Goal: Information Seeking & Learning: Learn about a topic

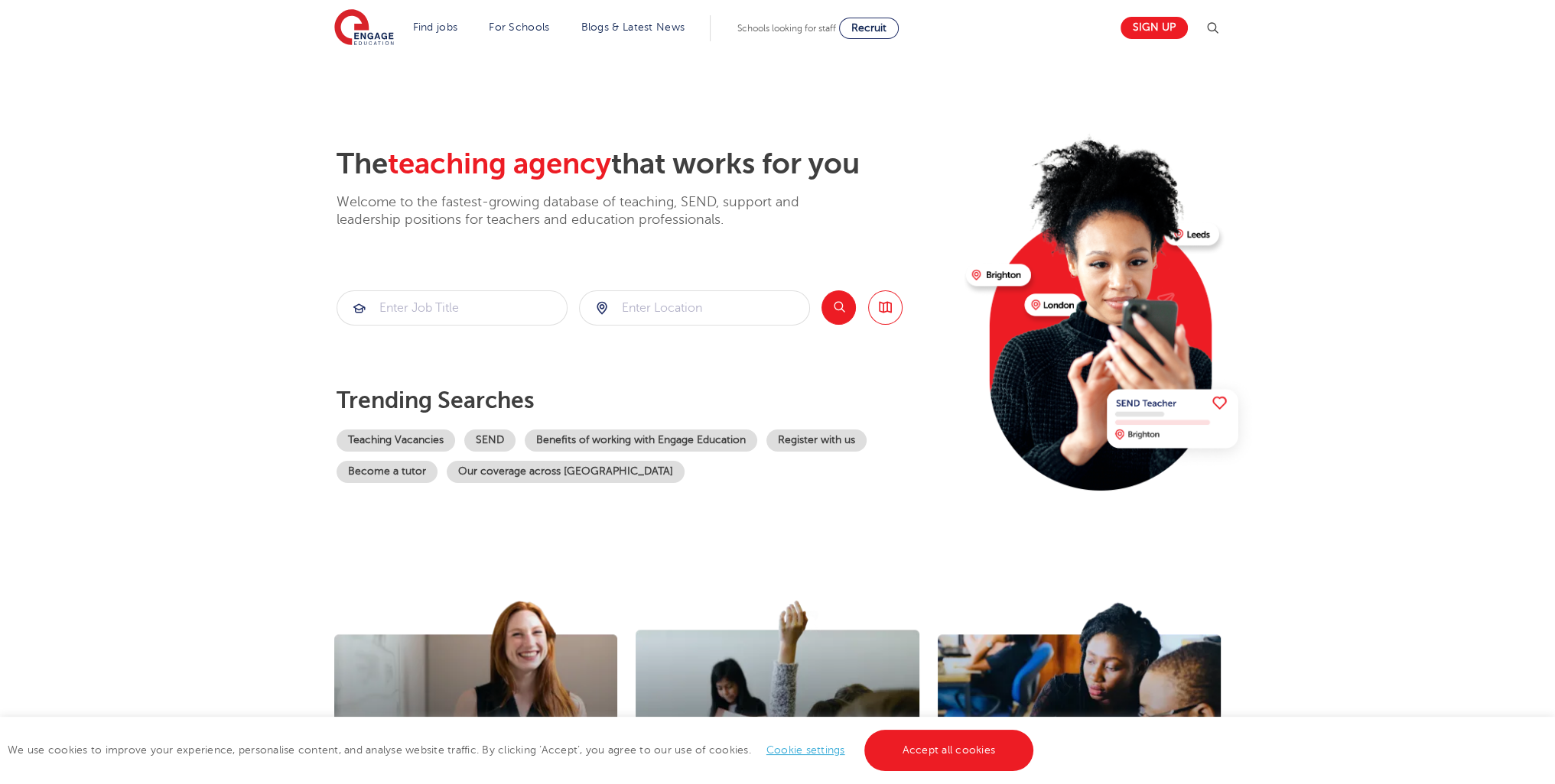
click at [1004, 751] on link "Accept all cookies" at bounding box center [949, 751] width 170 height 42
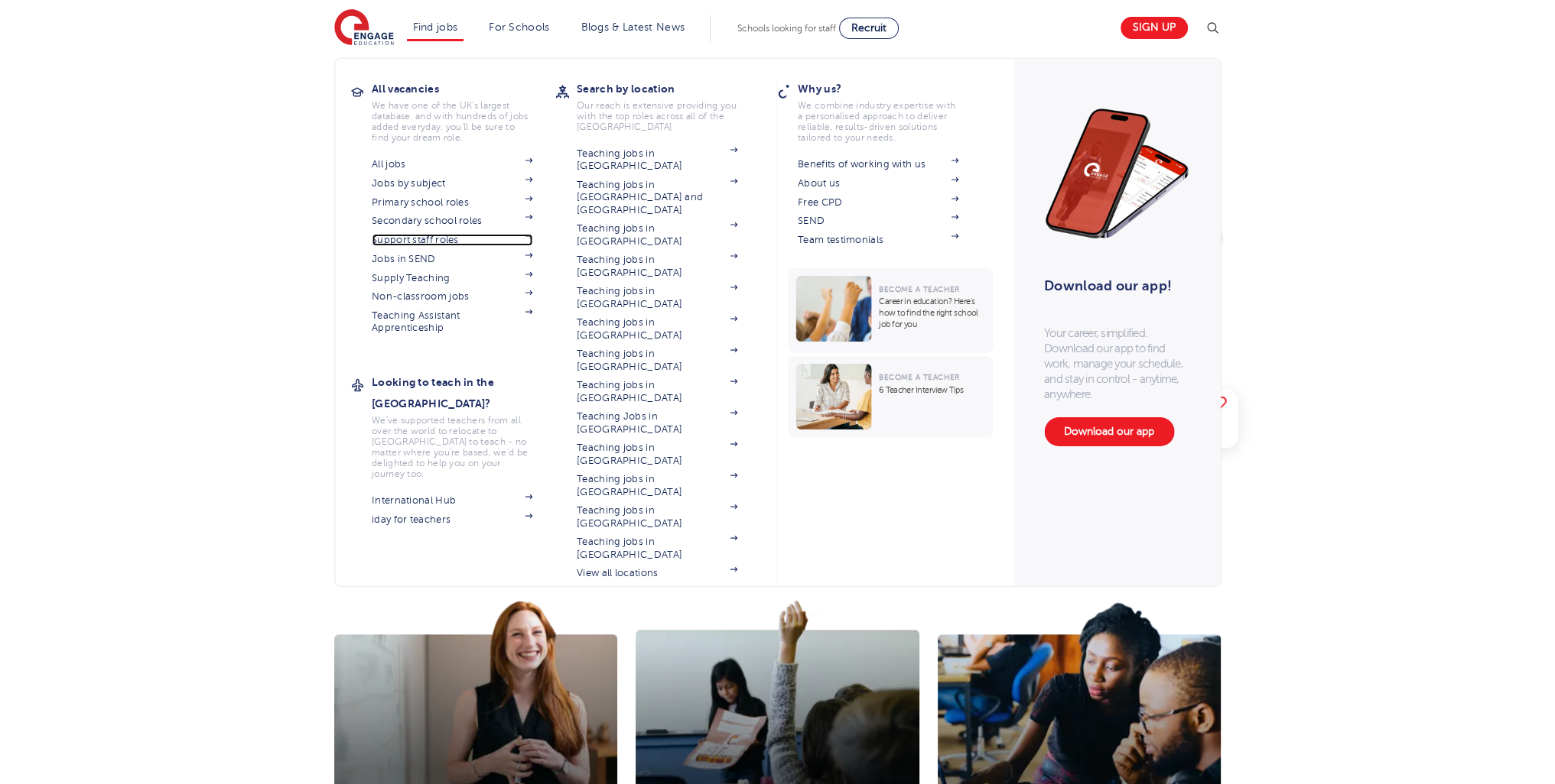
click at [431, 241] on link "Support staff roles" at bounding box center [452, 240] width 160 height 12
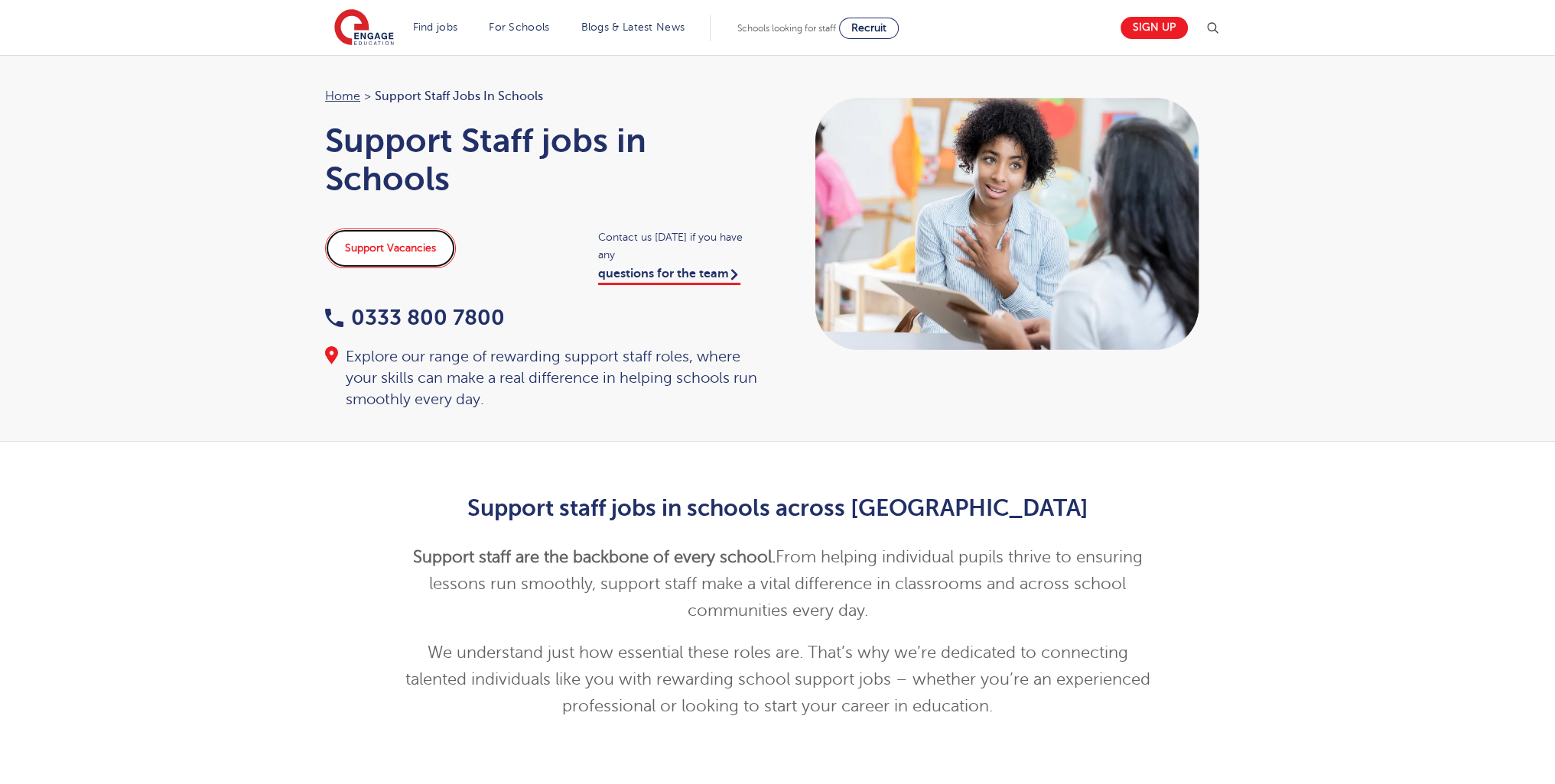
click at [436, 257] on link "Support Vacancies" at bounding box center [390, 248] width 131 height 40
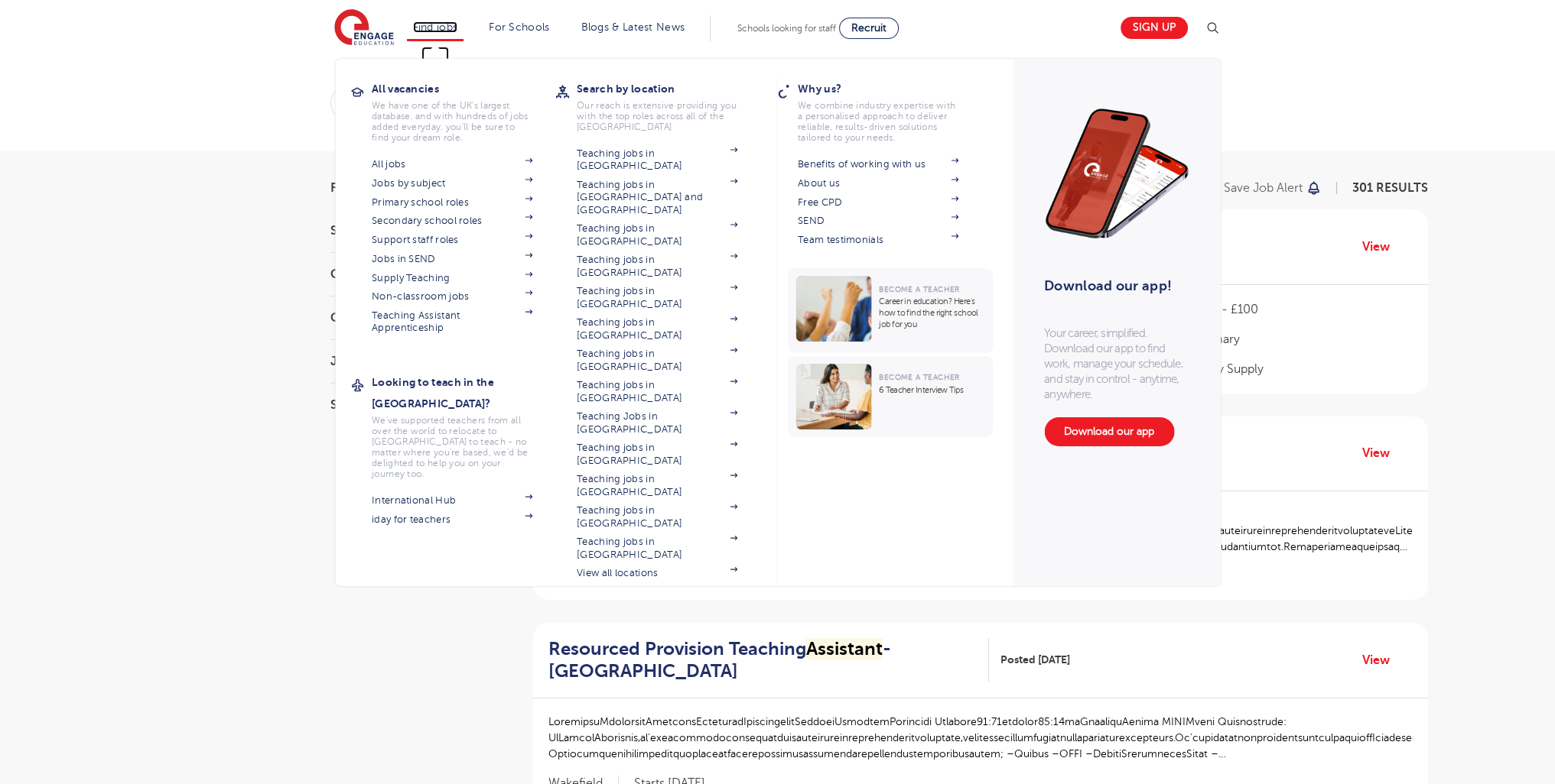
click at [458, 30] on link "Find jobs" at bounding box center [435, 27] width 45 height 12
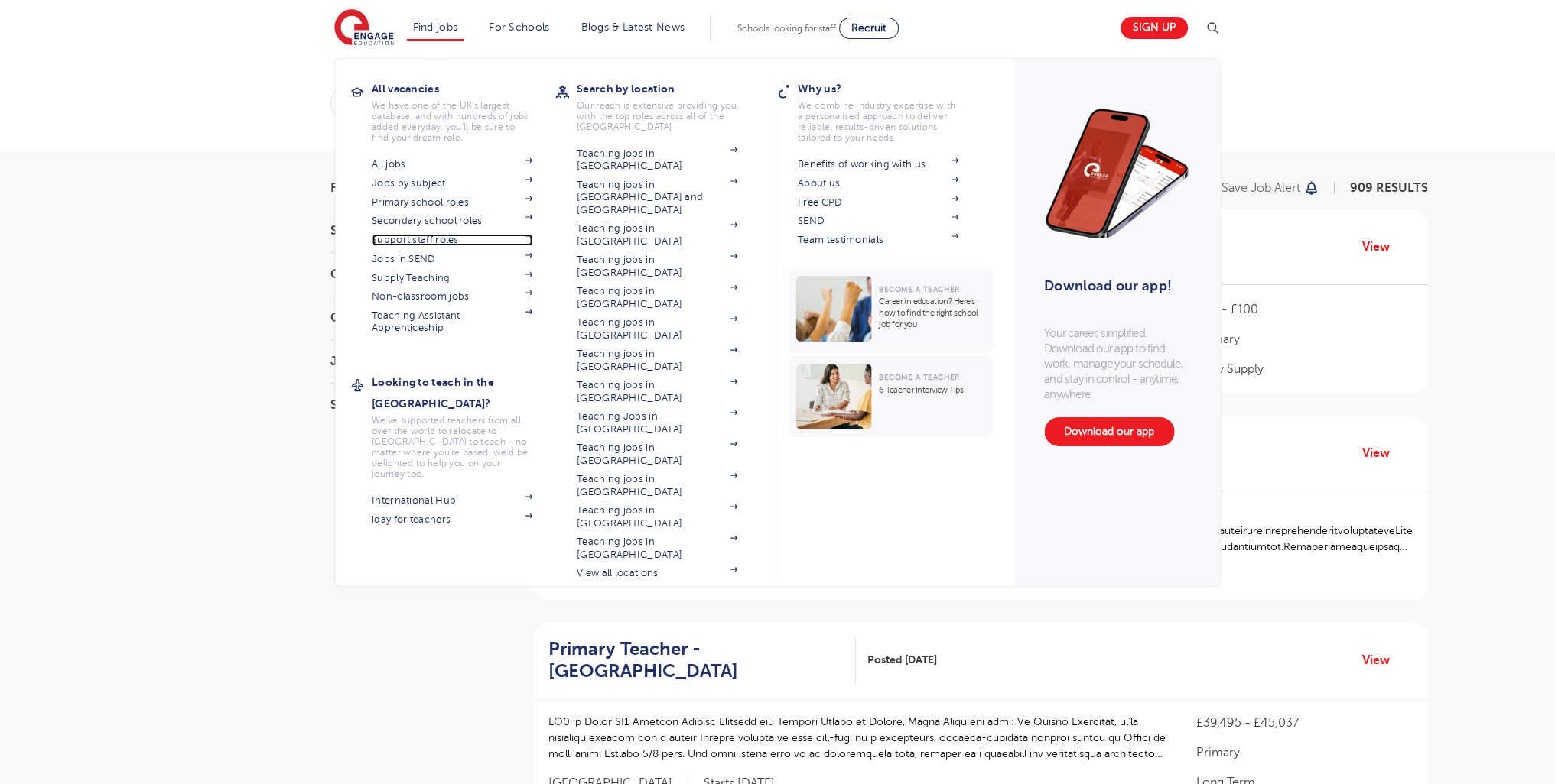
click at [424, 236] on link "Support staff roles" at bounding box center [452, 240] width 160 height 12
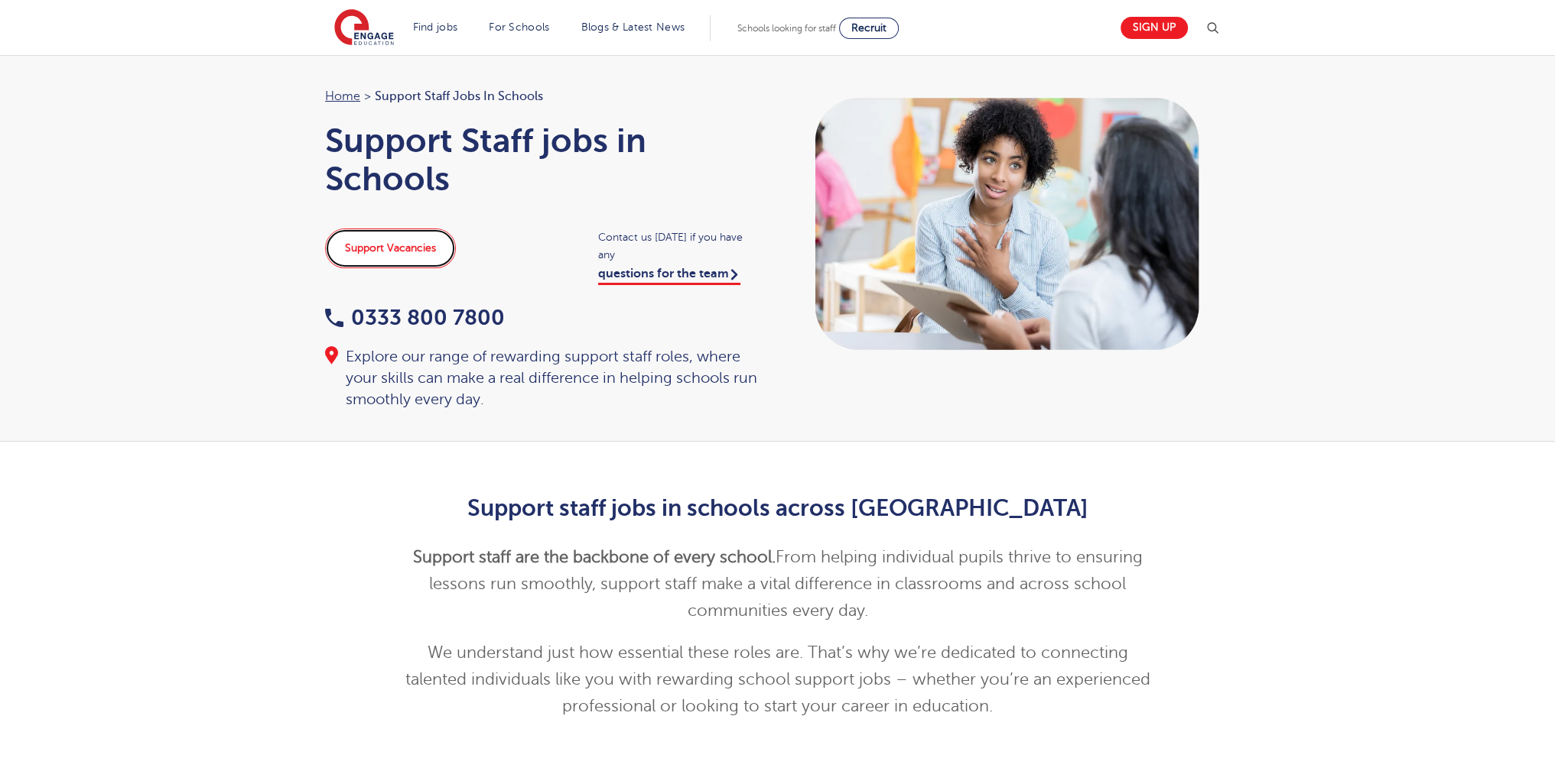
click at [376, 241] on link "Support Vacancies" at bounding box center [390, 248] width 131 height 40
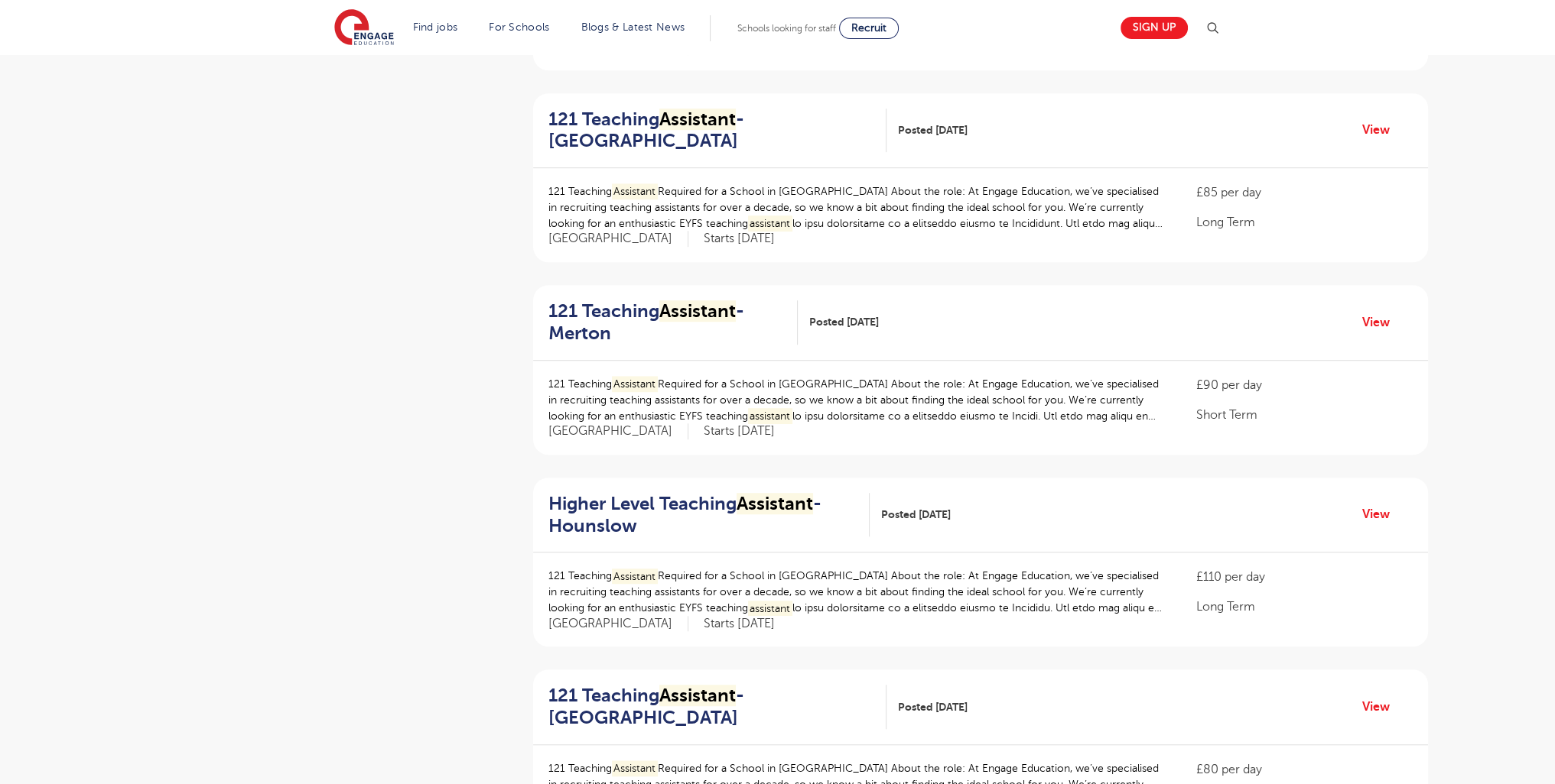
scroll to position [1747, 0]
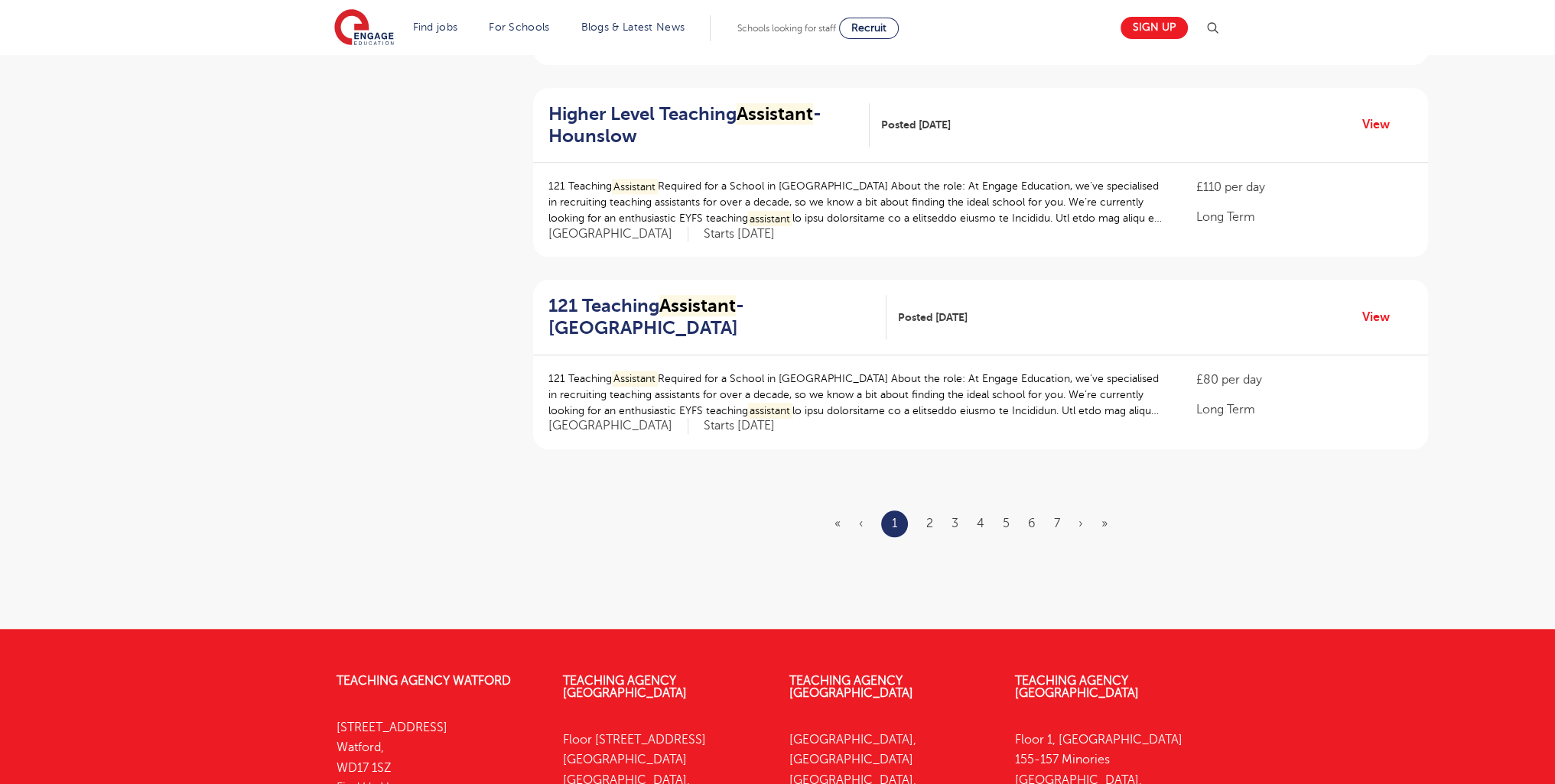
click at [921, 521] on ul "« ‹ 1 2 3 4 5 6 7 › »" at bounding box center [980, 523] width 292 height 27
click at [933, 527] on ul "« ‹ 1 2 3 4 5 6 7 › »" at bounding box center [980, 523] width 292 height 27
click at [933, 527] on ul "« ‹ 1 2 3 4 5 6 7 › »" at bounding box center [980, 523] width 292 height 27
click at [933, 523] on ul "« ‹ 1 2 3 4 5 6 7 › »" at bounding box center [980, 523] width 292 height 27
click at [932, 520] on link "2" at bounding box center [929, 523] width 7 height 14
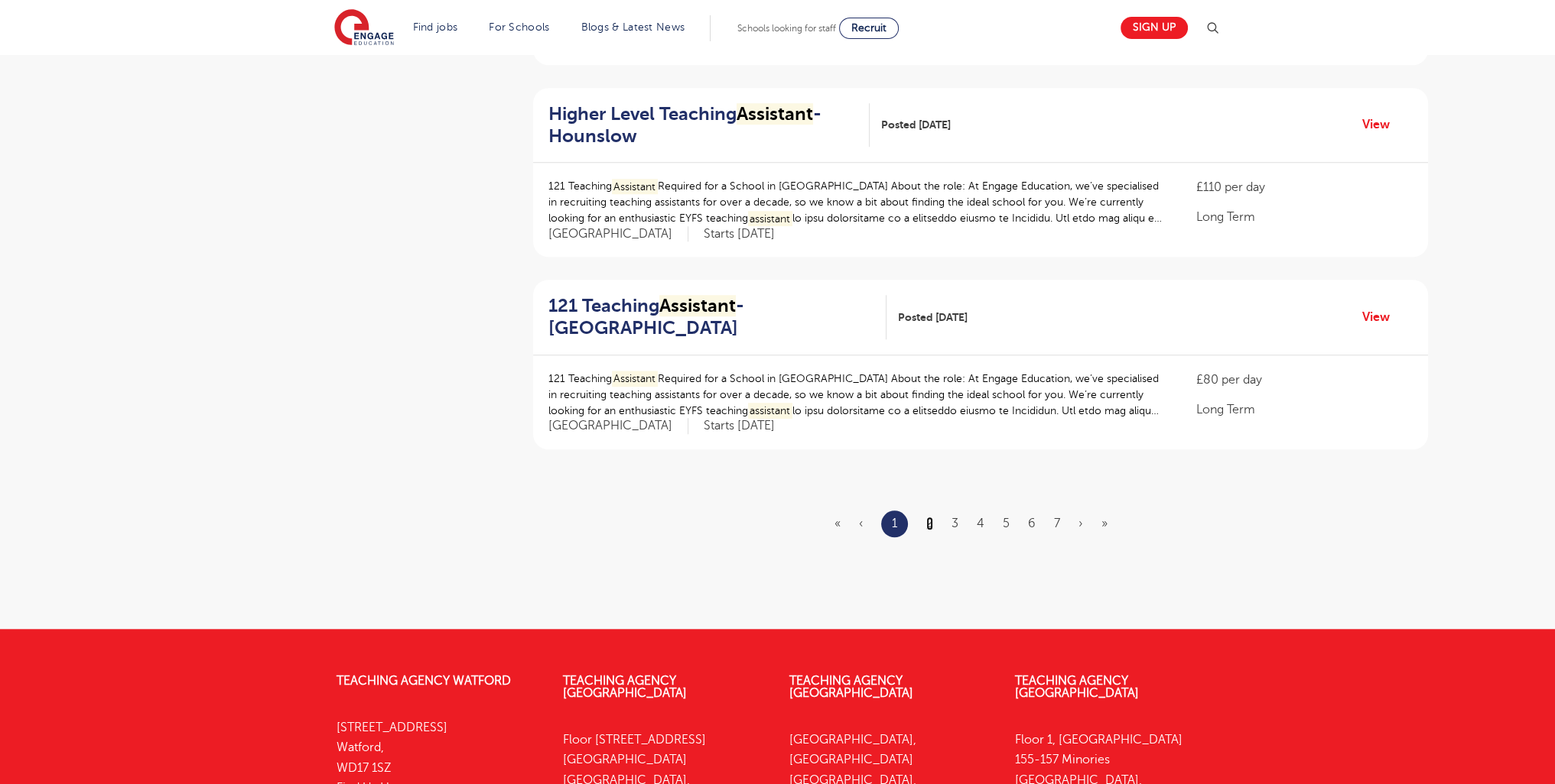
scroll to position [0, 0]
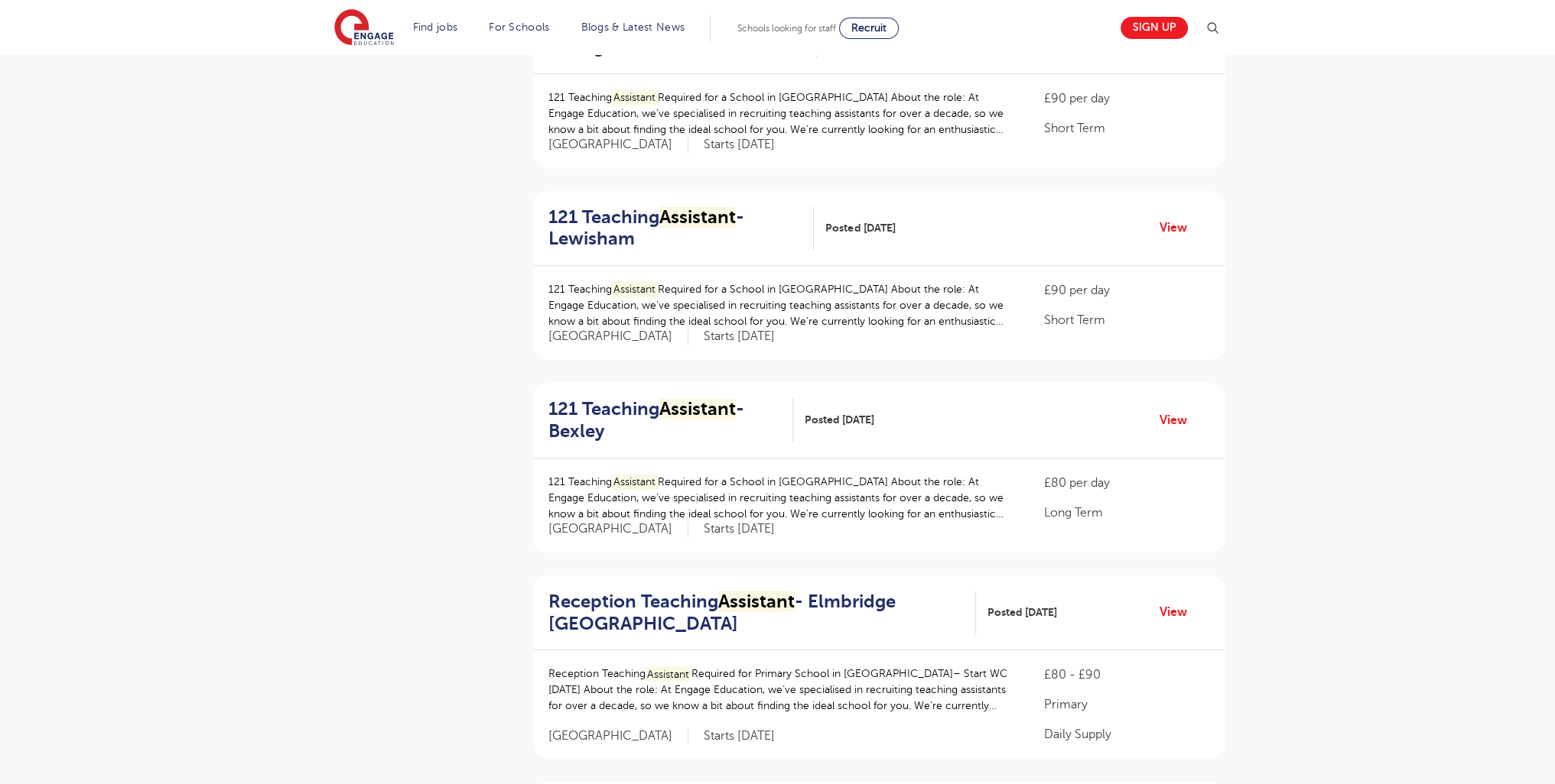
scroll to position [1910, 0]
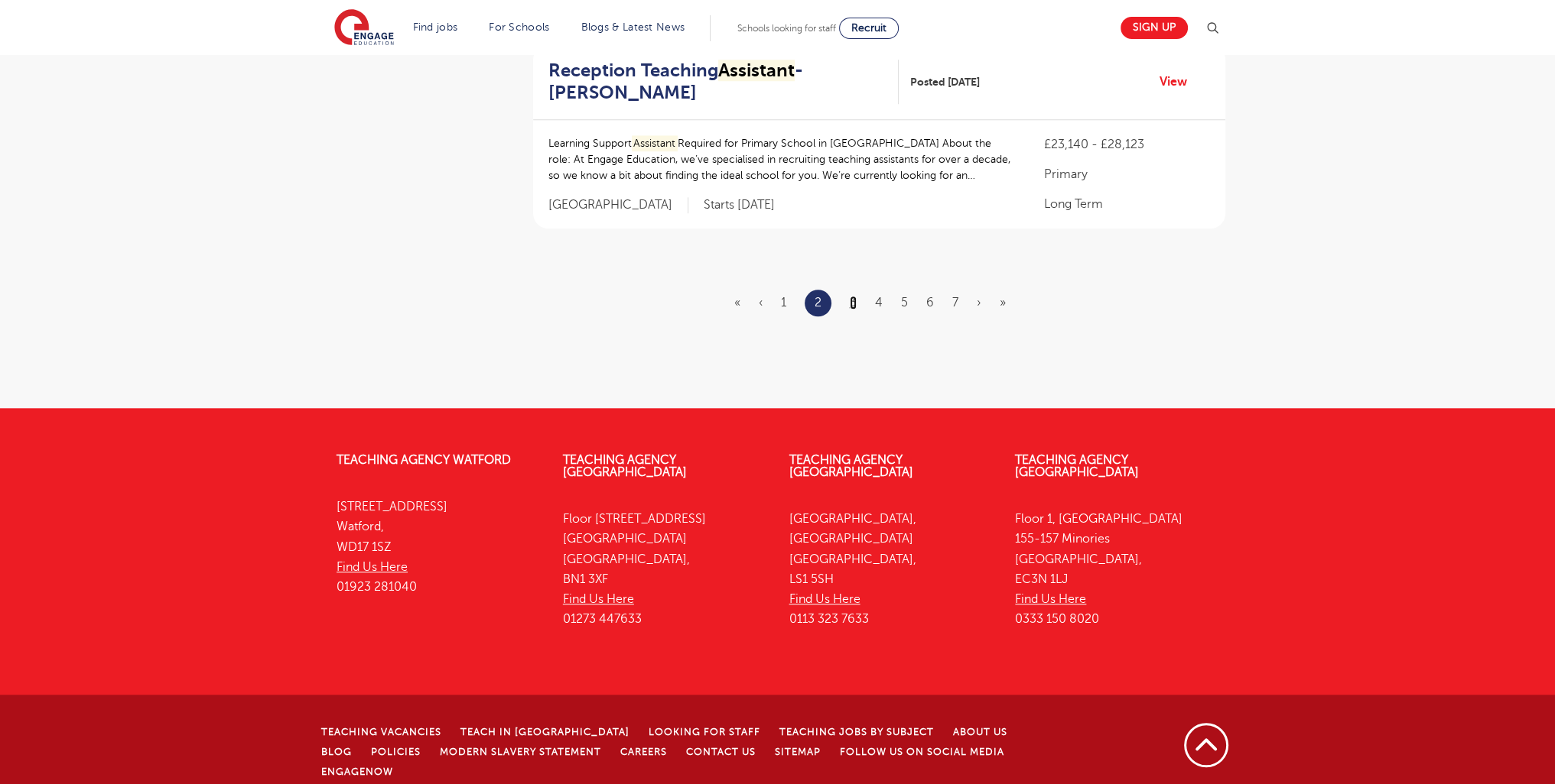
click at [852, 301] on link "3" at bounding box center [852, 303] width 7 height 14
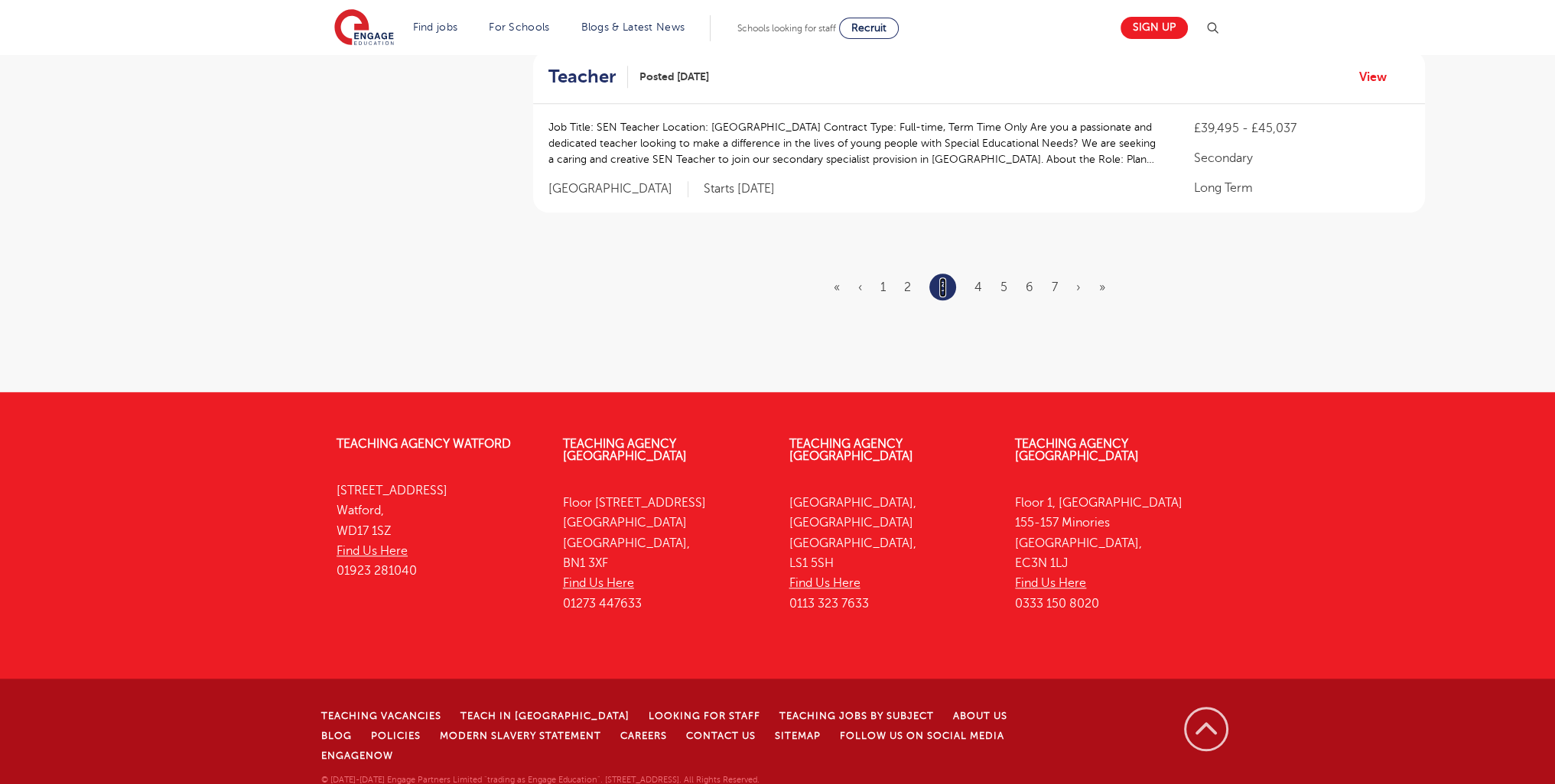
scroll to position [0, 0]
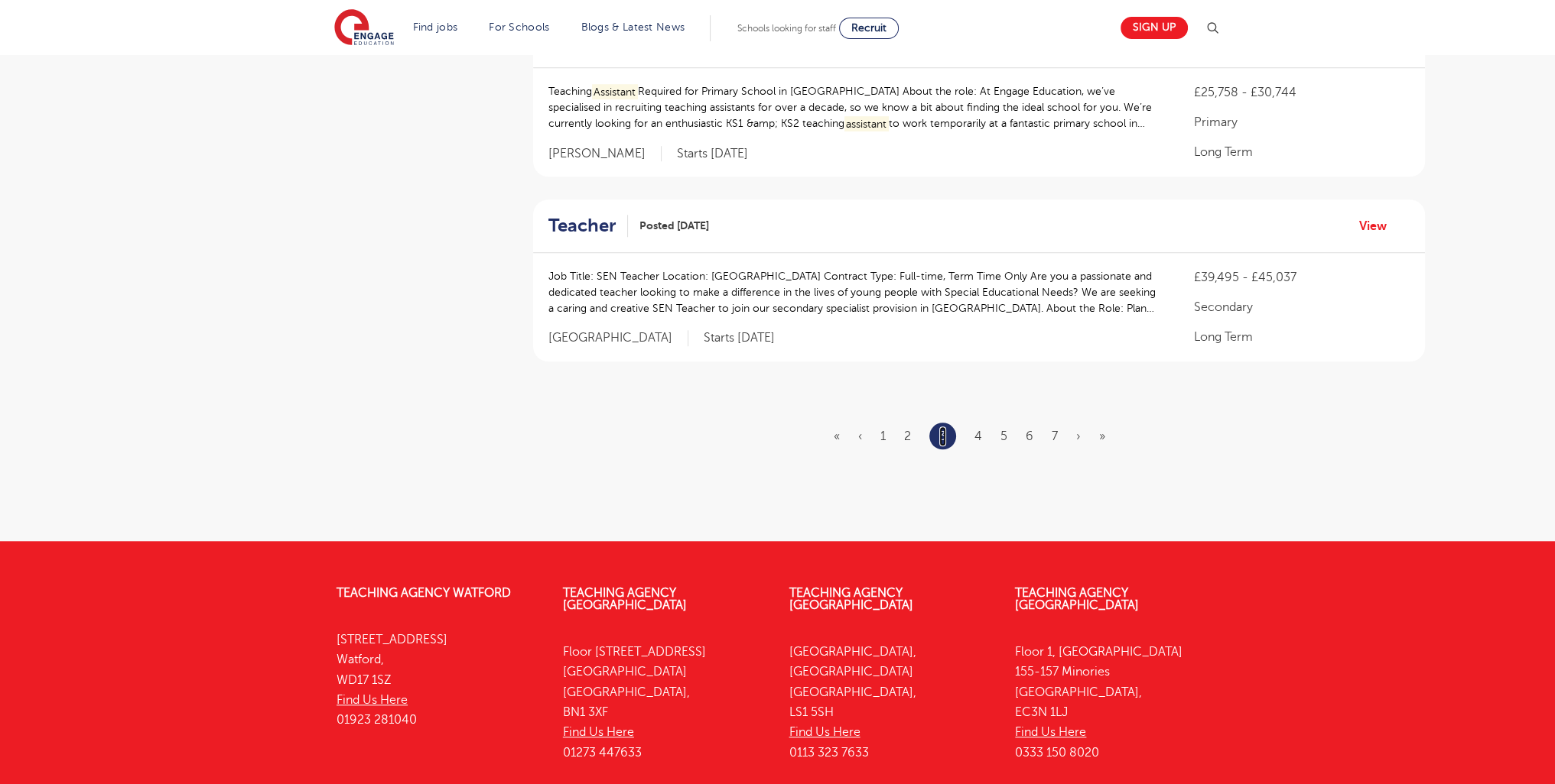
scroll to position [1894, 0]
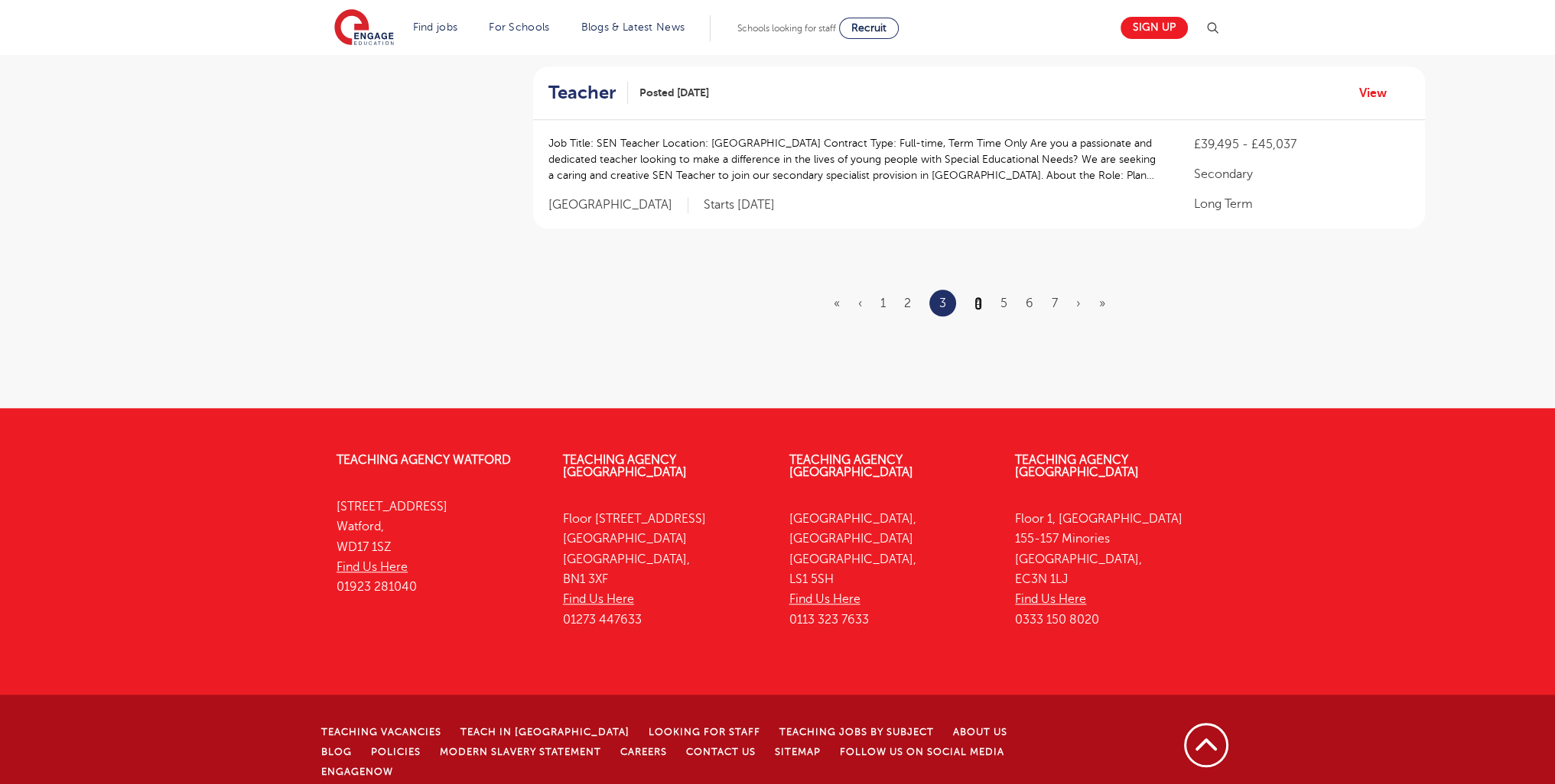
click at [974, 297] on link "4" at bounding box center [978, 304] width 8 height 14
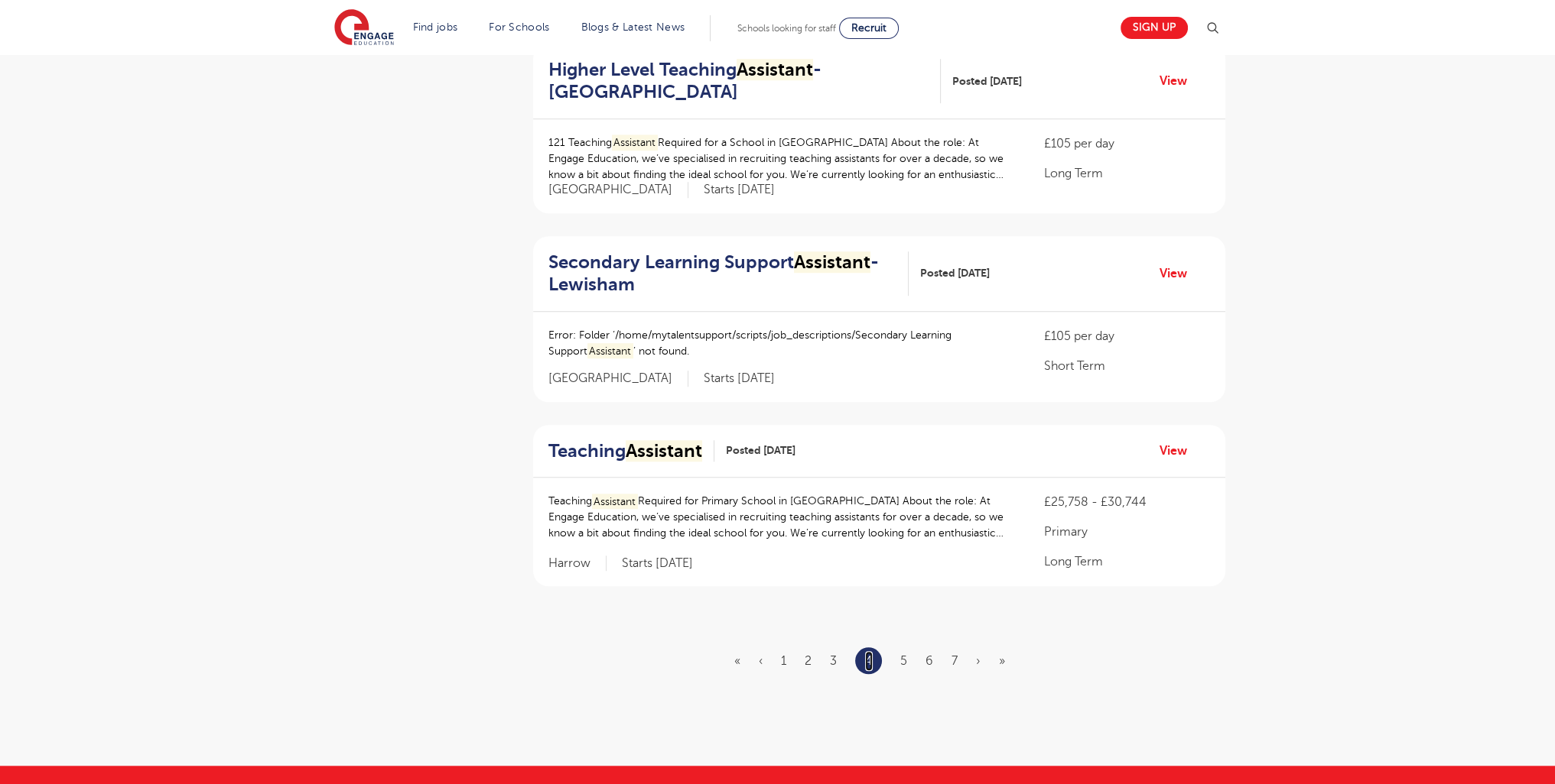
scroll to position [1891, 0]
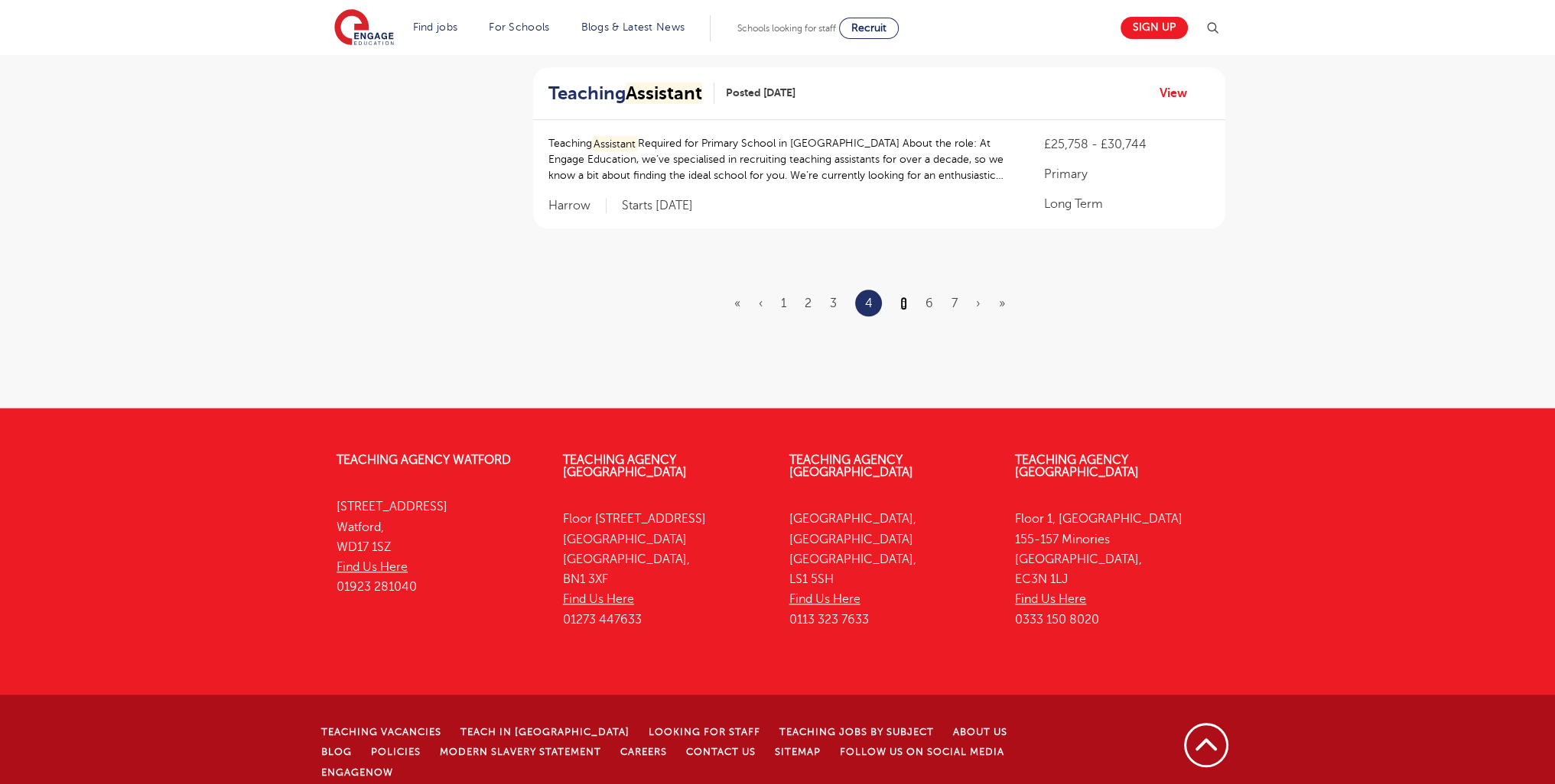
click at [907, 301] on link "5" at bounding box center [903, 304] width 7 height 14
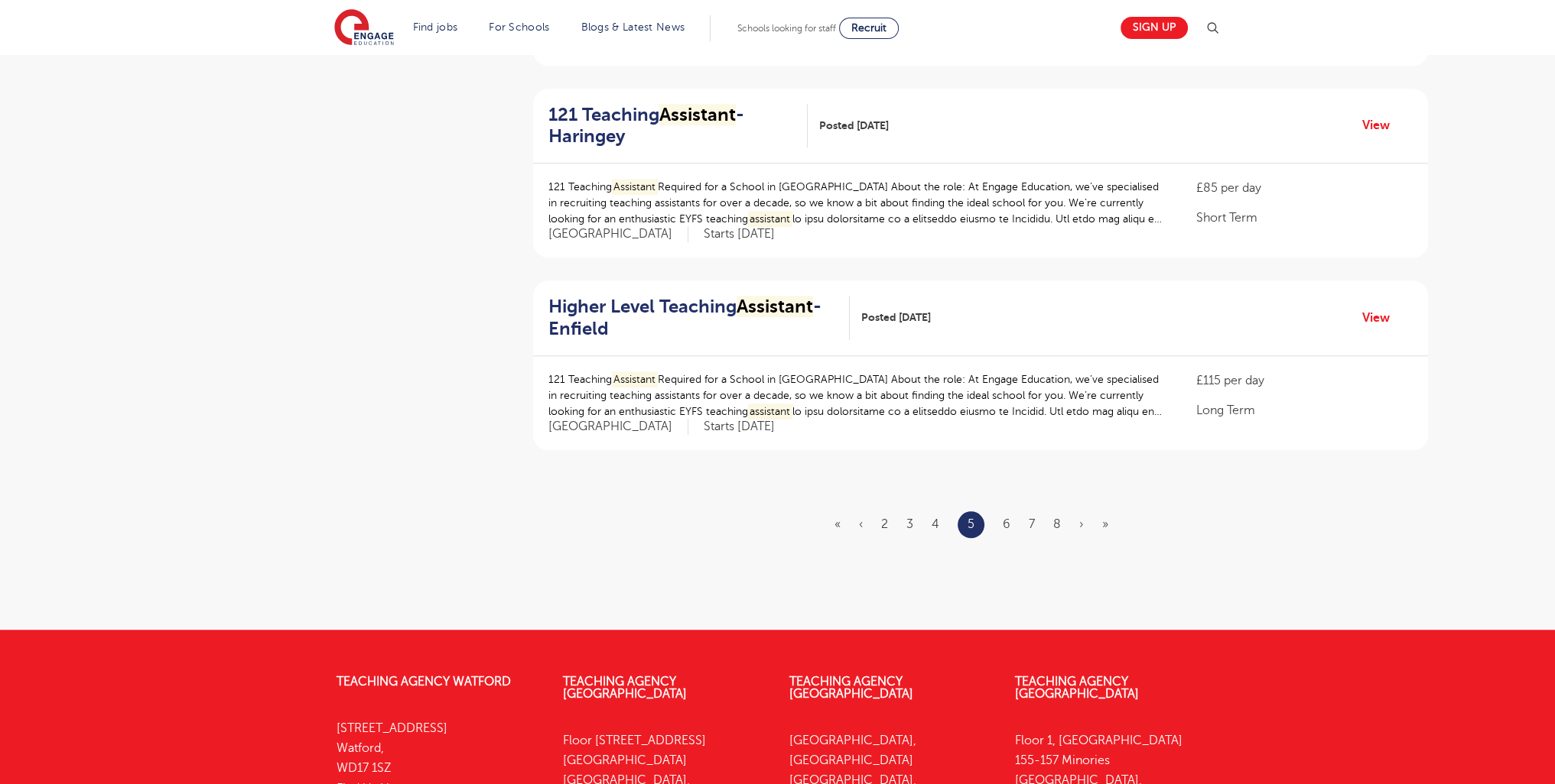
scroll to position [1887, 0]
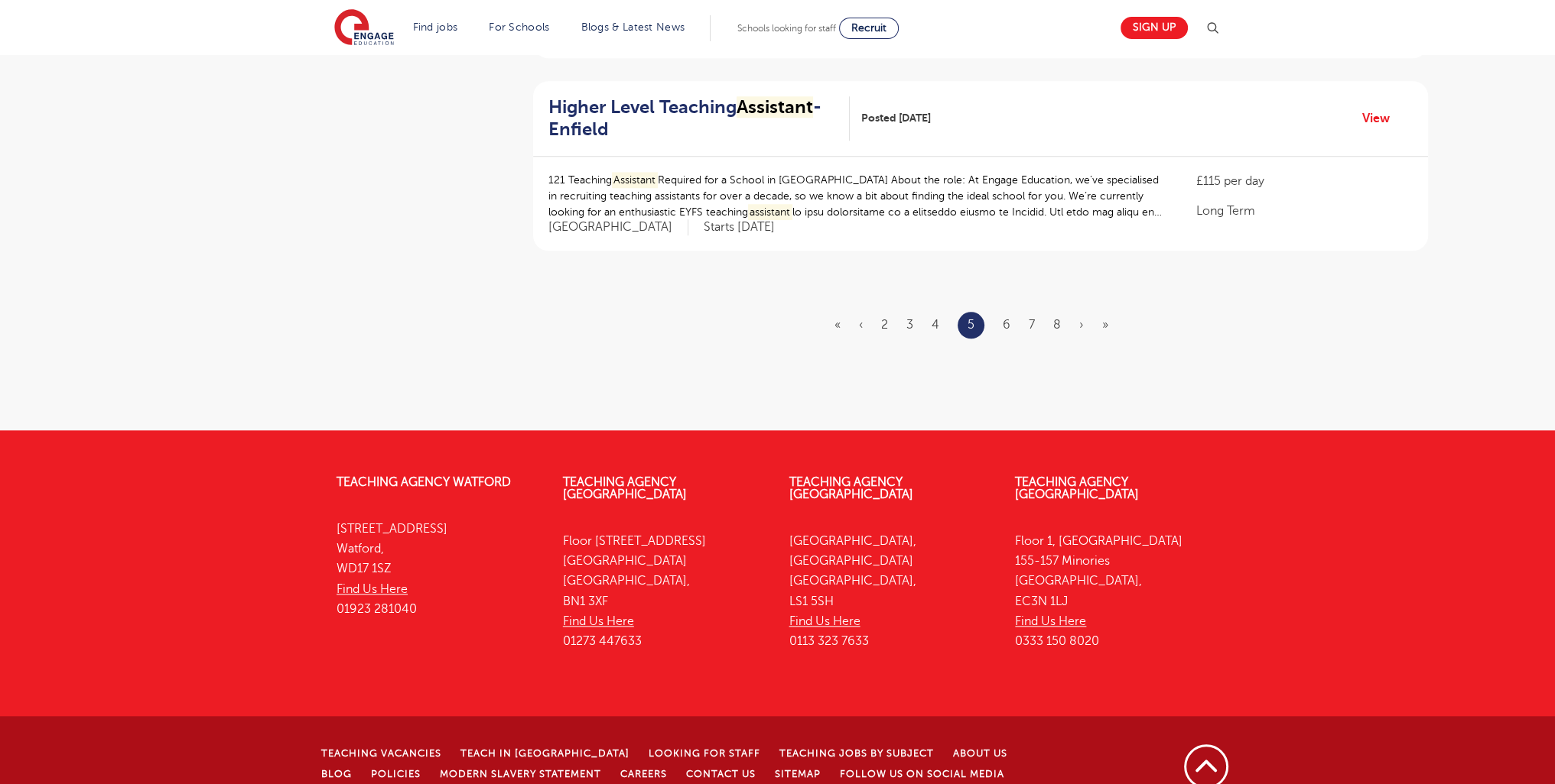
click at [999, 311] on ul "« ‹ 2 3 4 5 6 7 8 › »" at bounding box center [980, 325] width 292 height 27
click at [1003, 318] on link "6" at bounding box center [1007, 325] width 8 height 14
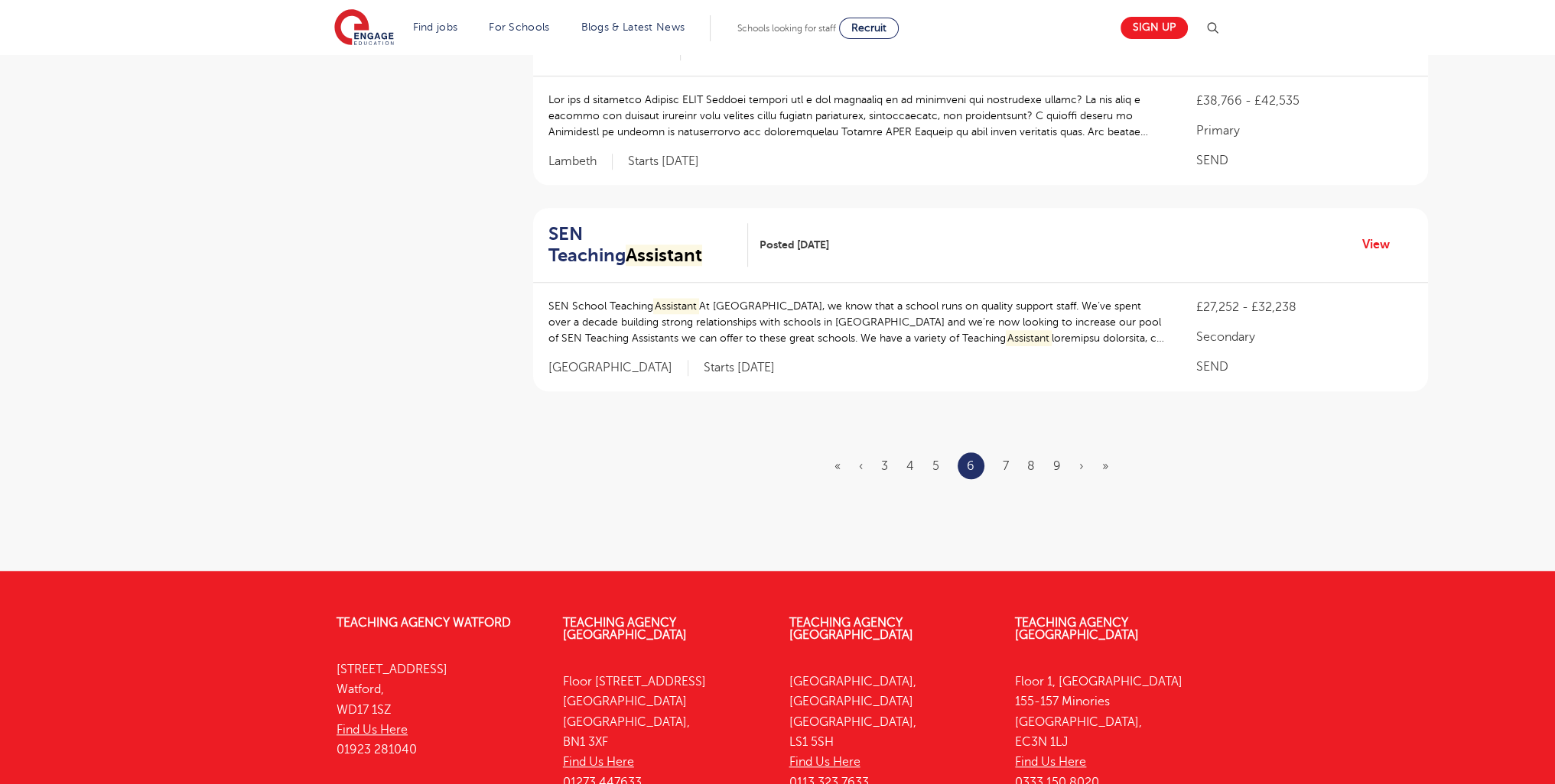
scroll to position [1896, 0]
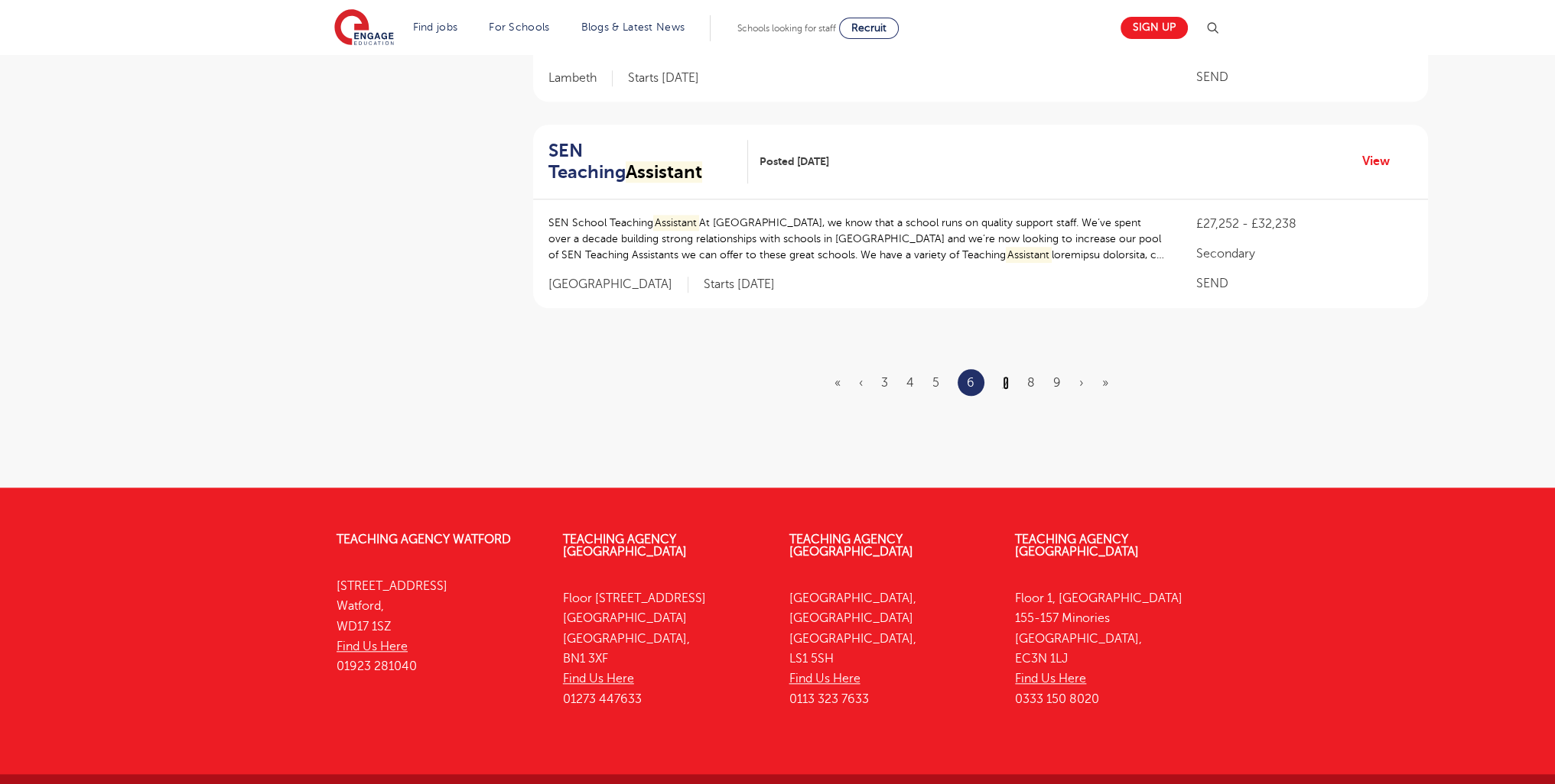
click at [1004, 376] on link "7" at bounding box center [1006, 383] width 6 height 14
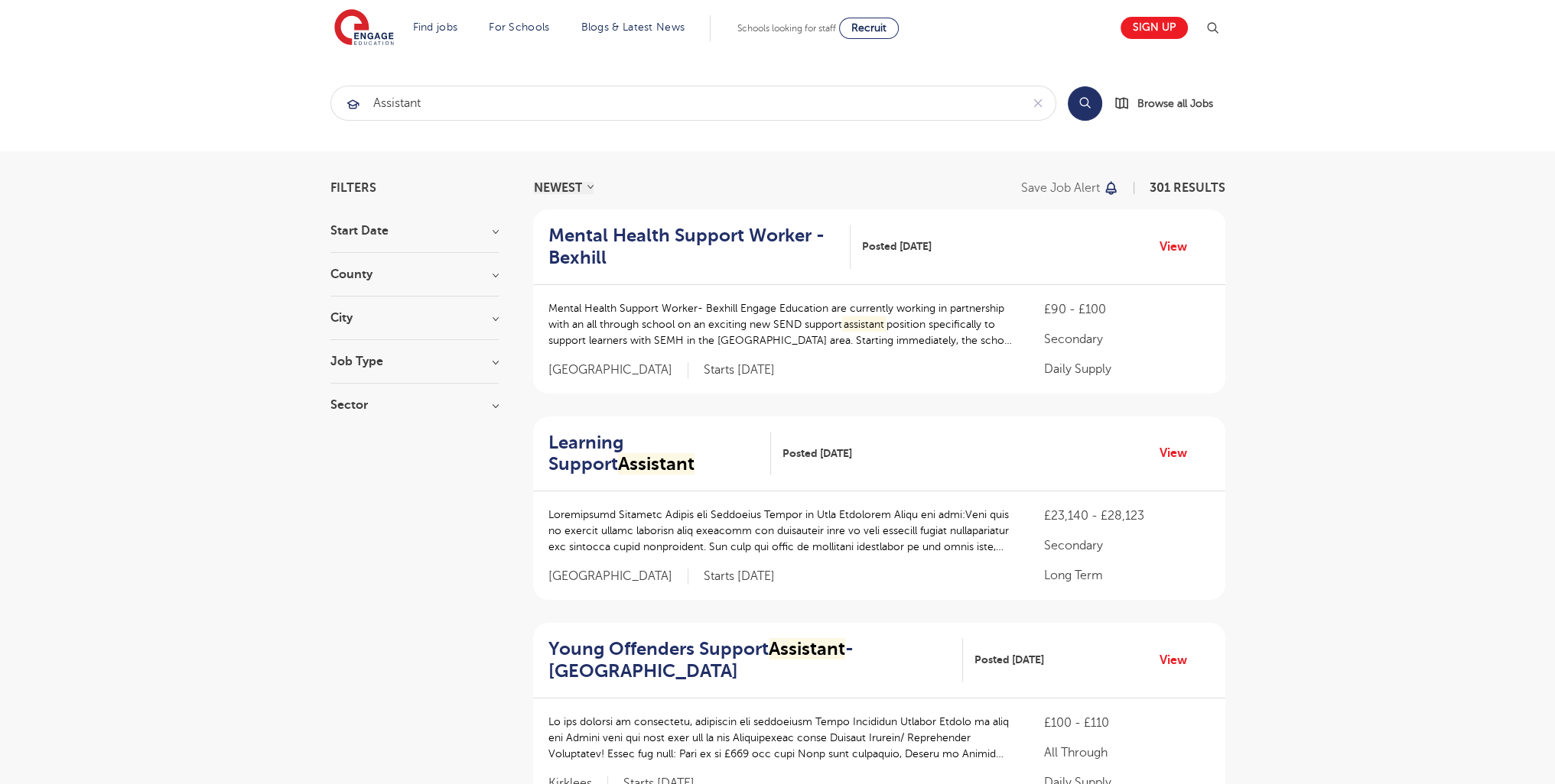
scroll to position [1960, 0]
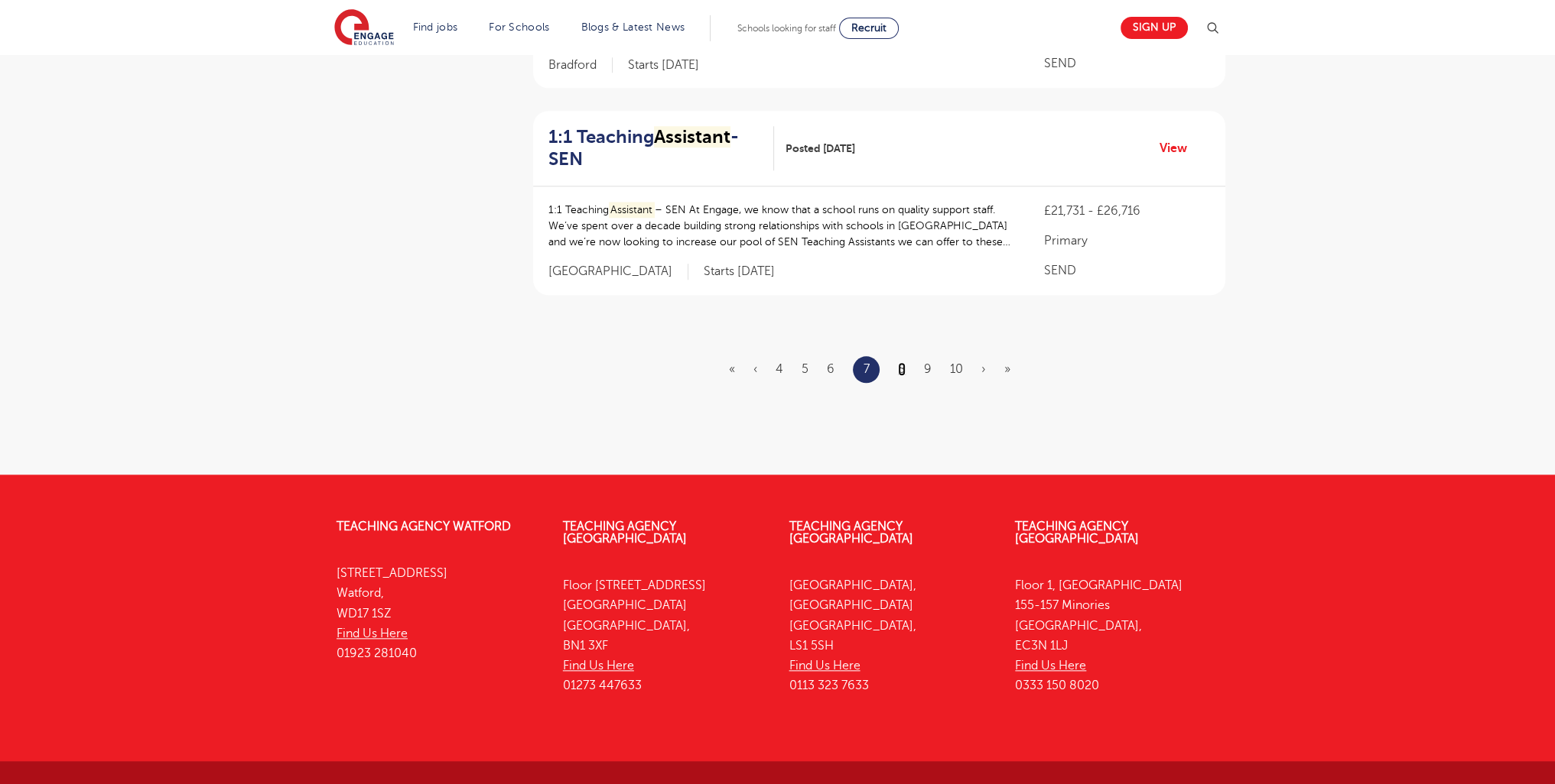
click at [905, 362] on link "8" at bounding box center [902, 369] width 8 height 14
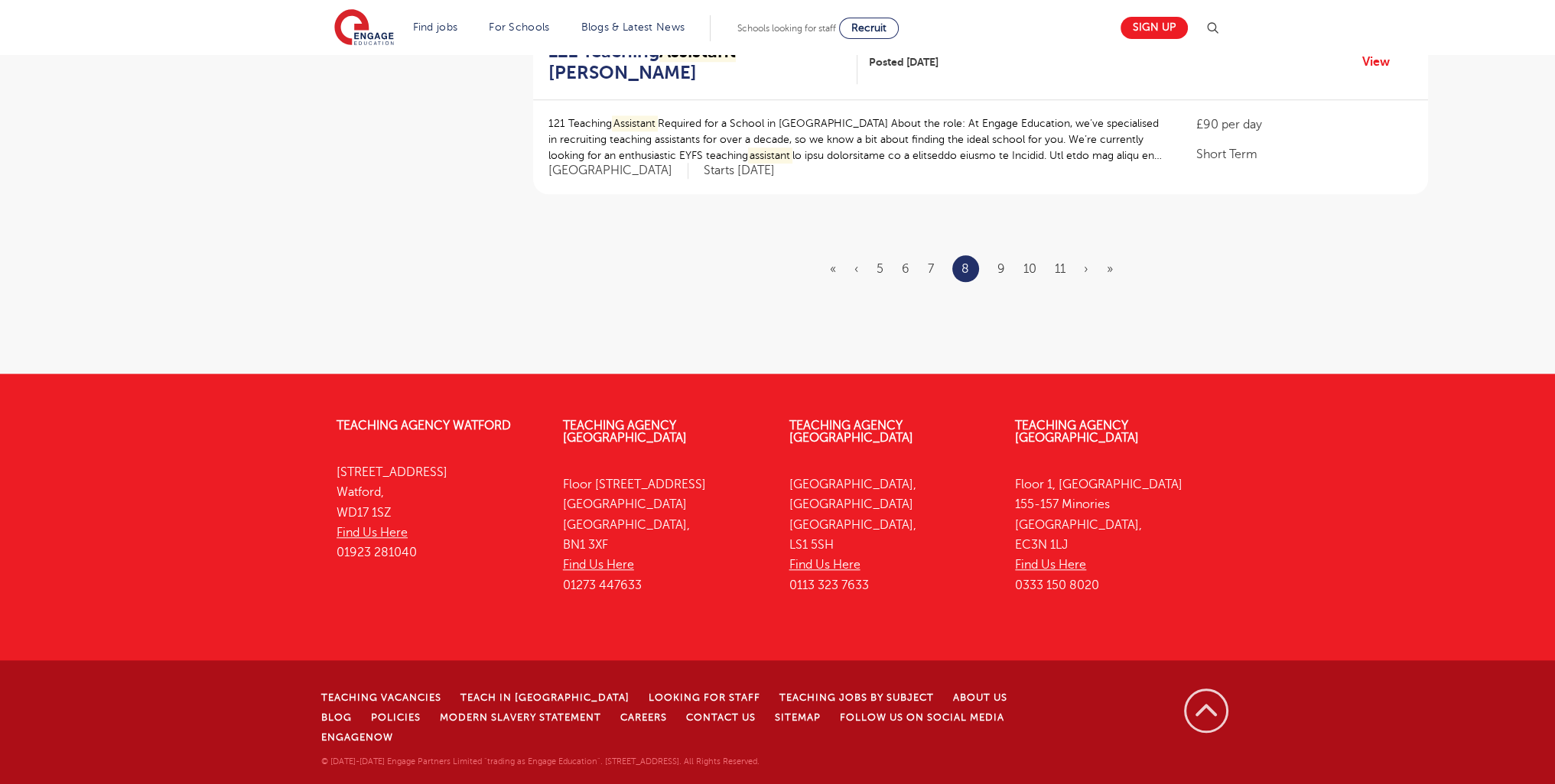
scroll to position [0, 0]
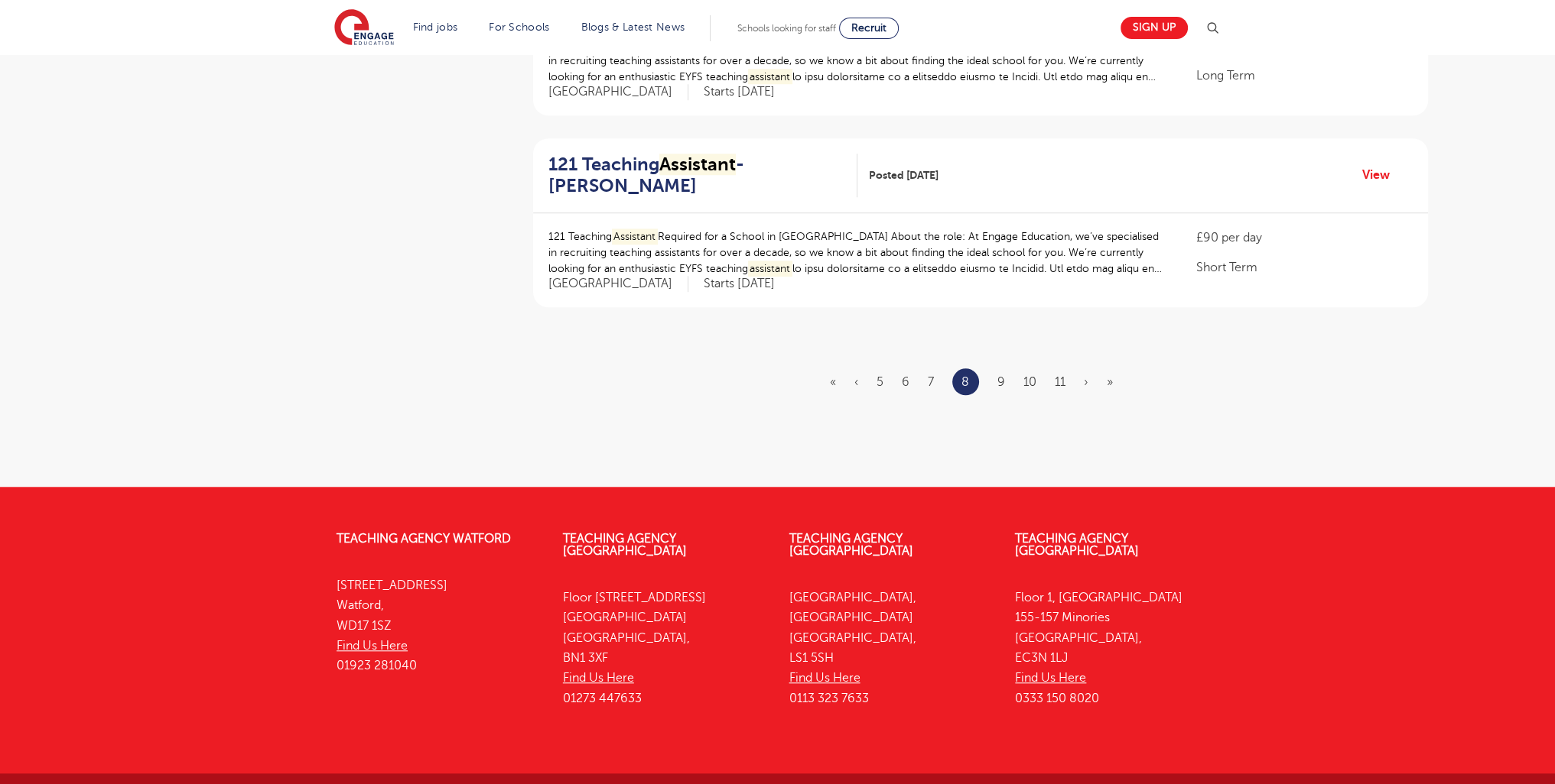
scroll to position [1873, 0]
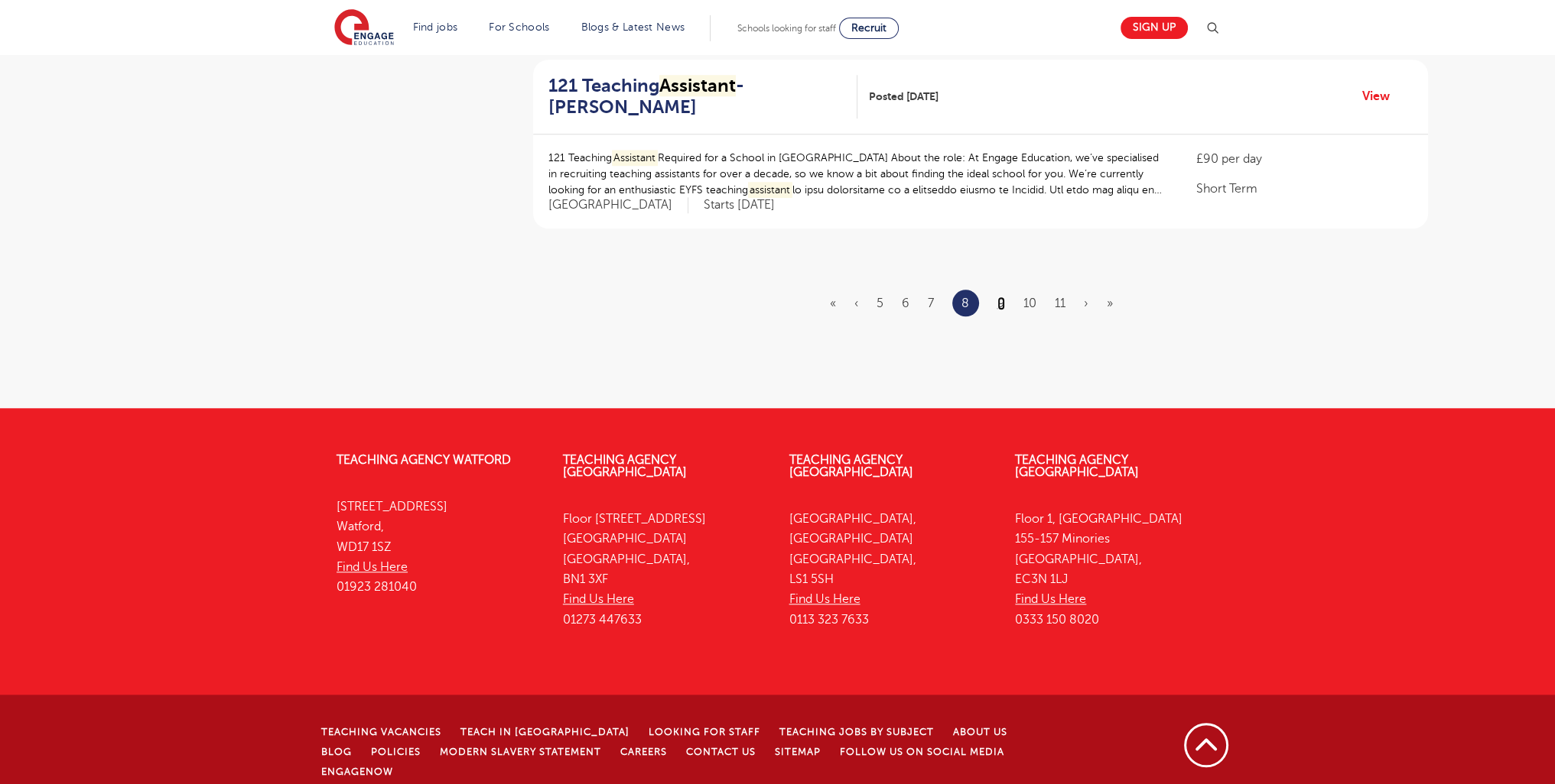
click at [1001, 302] on link "9" at bounding box center [1001, 304] width 8 height 14
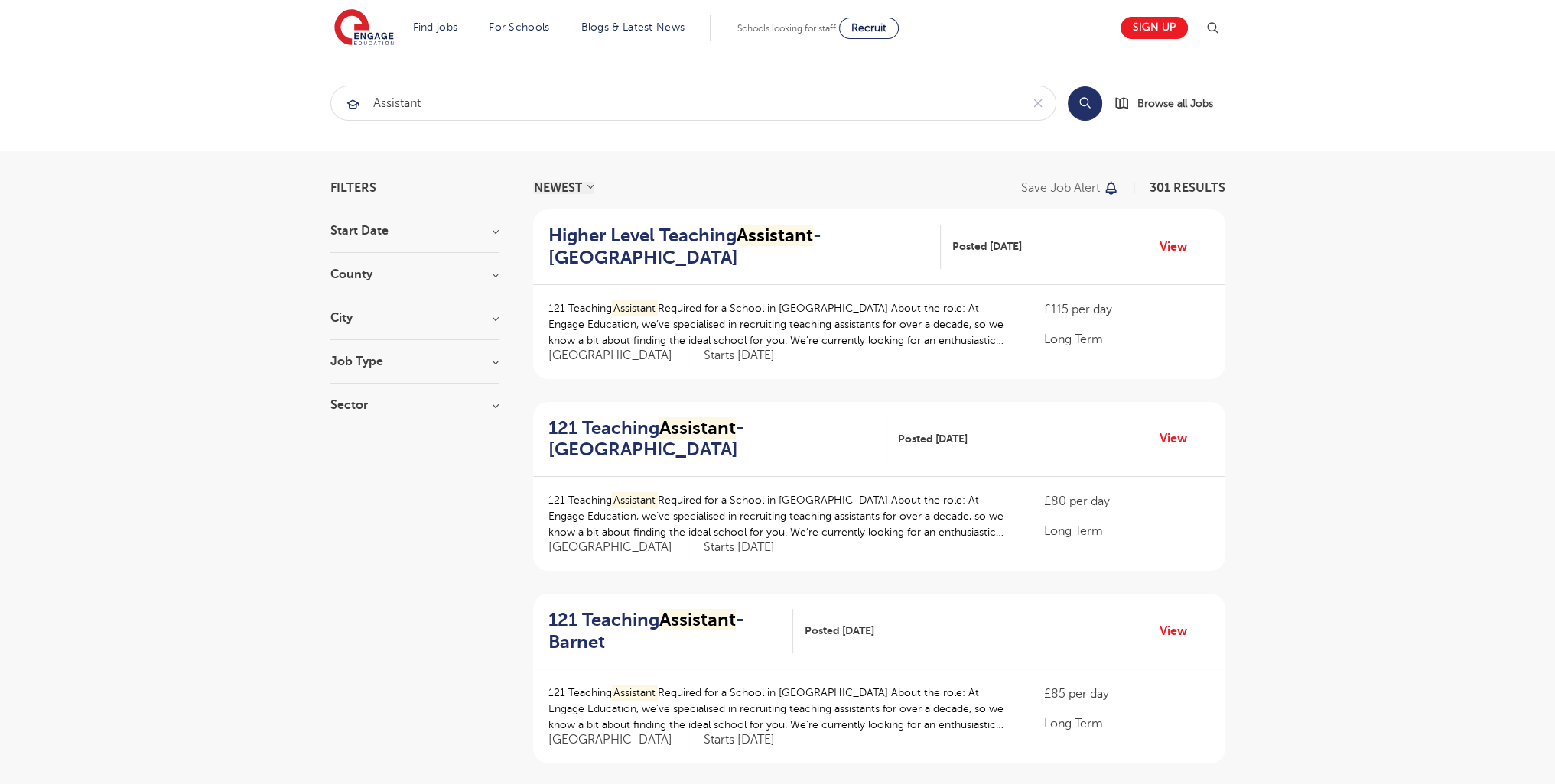
scroll to position [1866, 0]
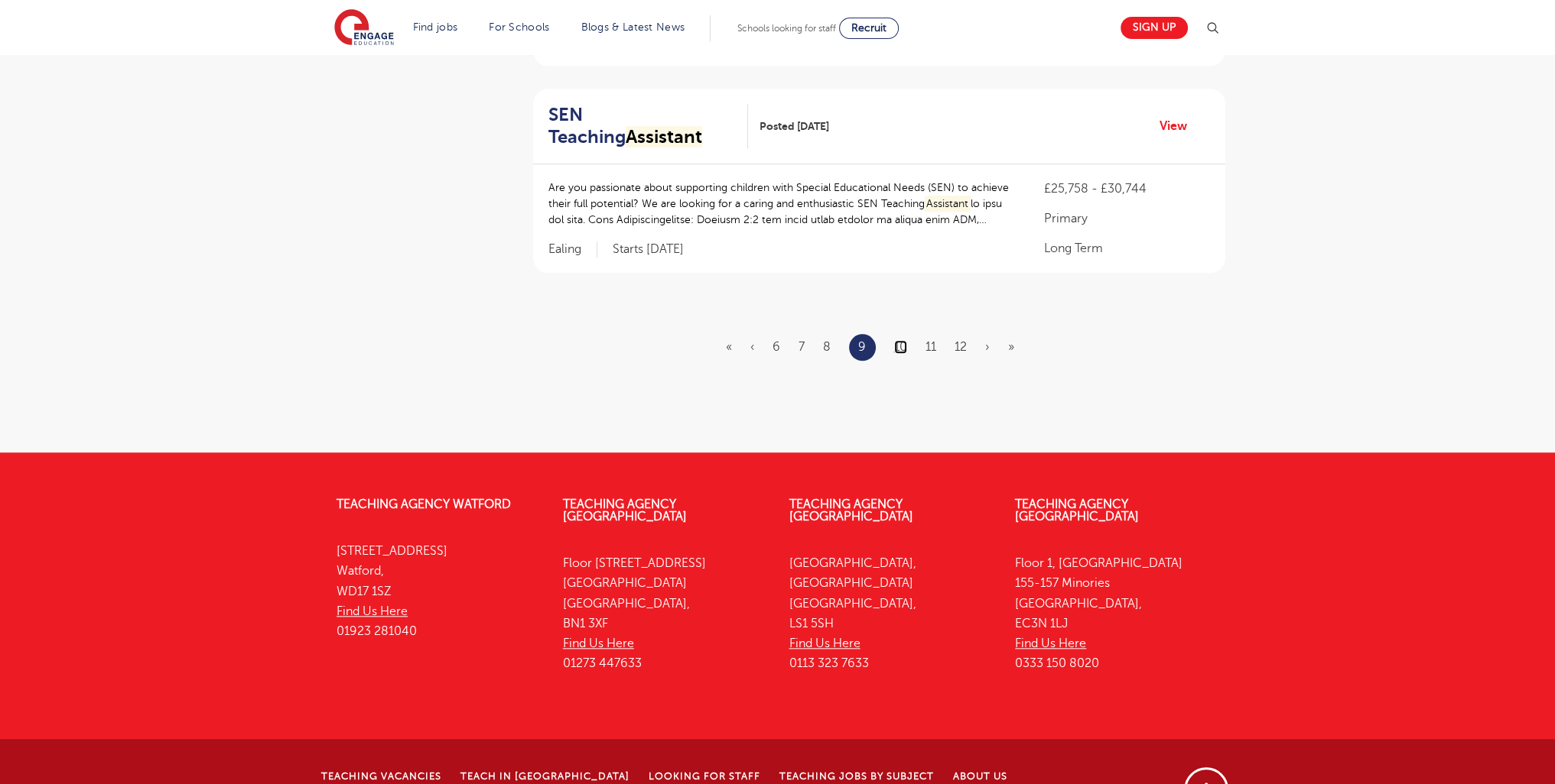
click at [902, 340] on link "10" at bounding box center [900, 347] width 13 height 14
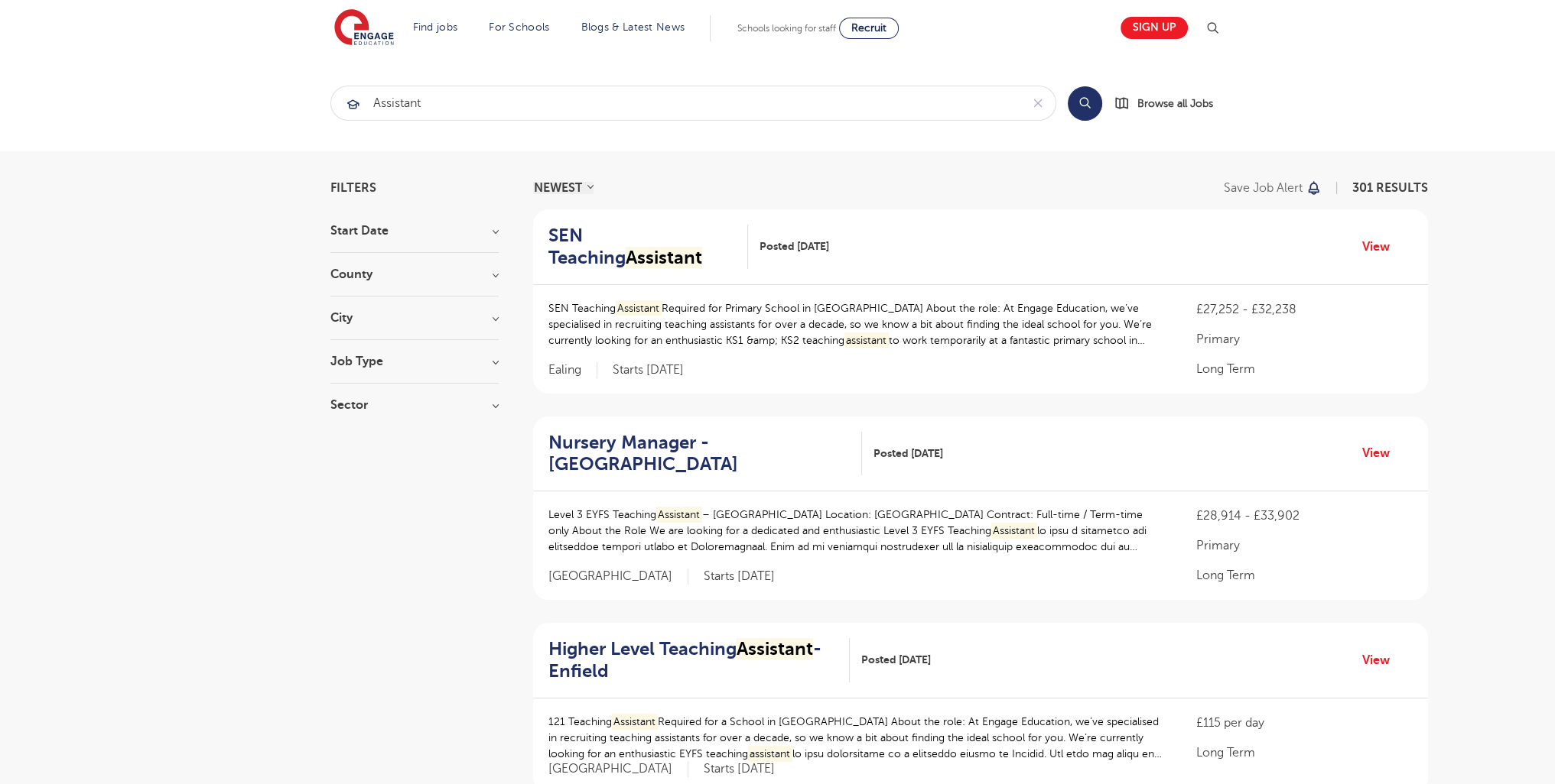
scroll to position [1873, 0]
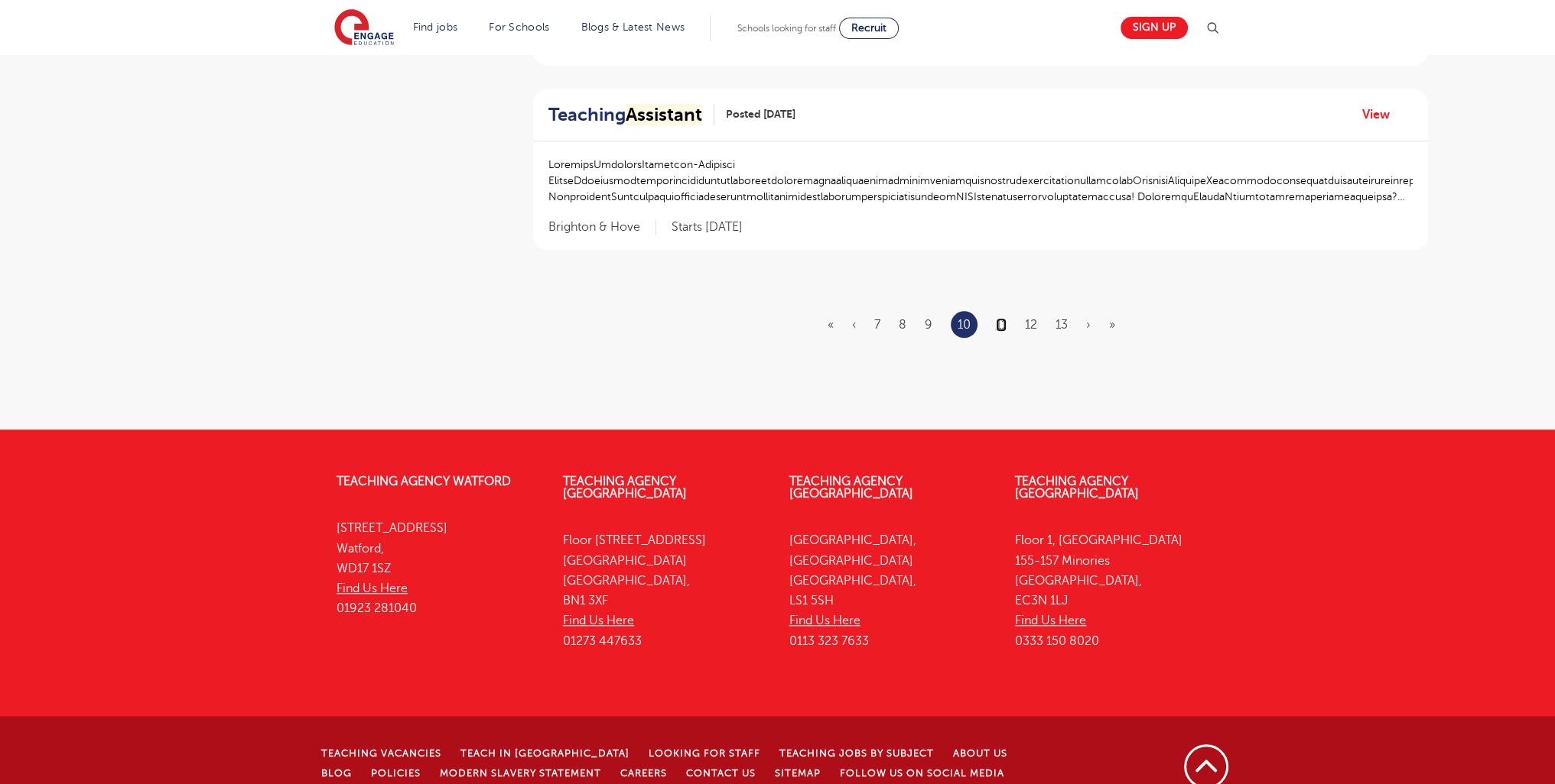
click at [1006, 318] on link "11" at bounding box center [1001, 325] width 11 height 14
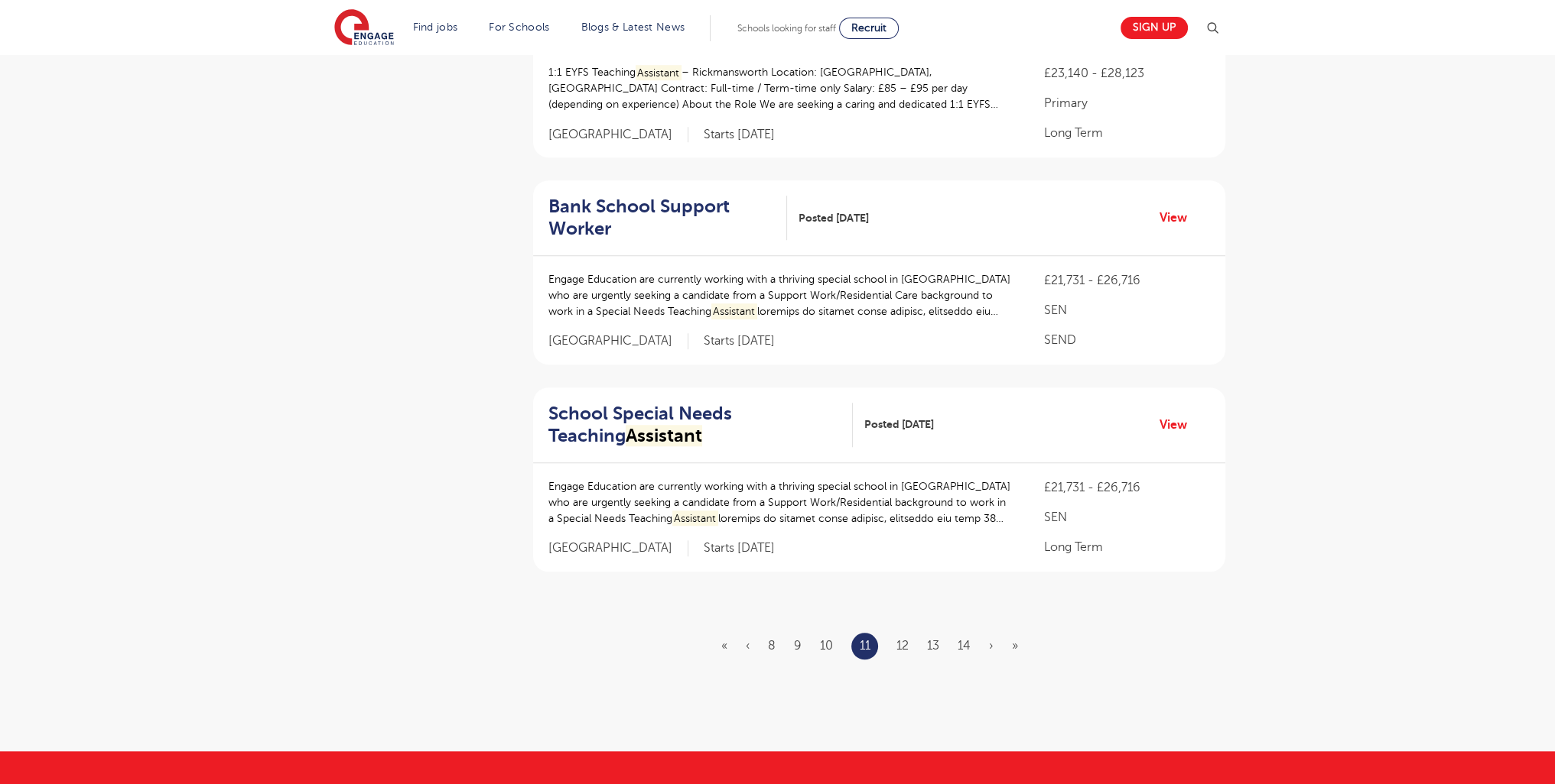
scroll to position [1982, 0]
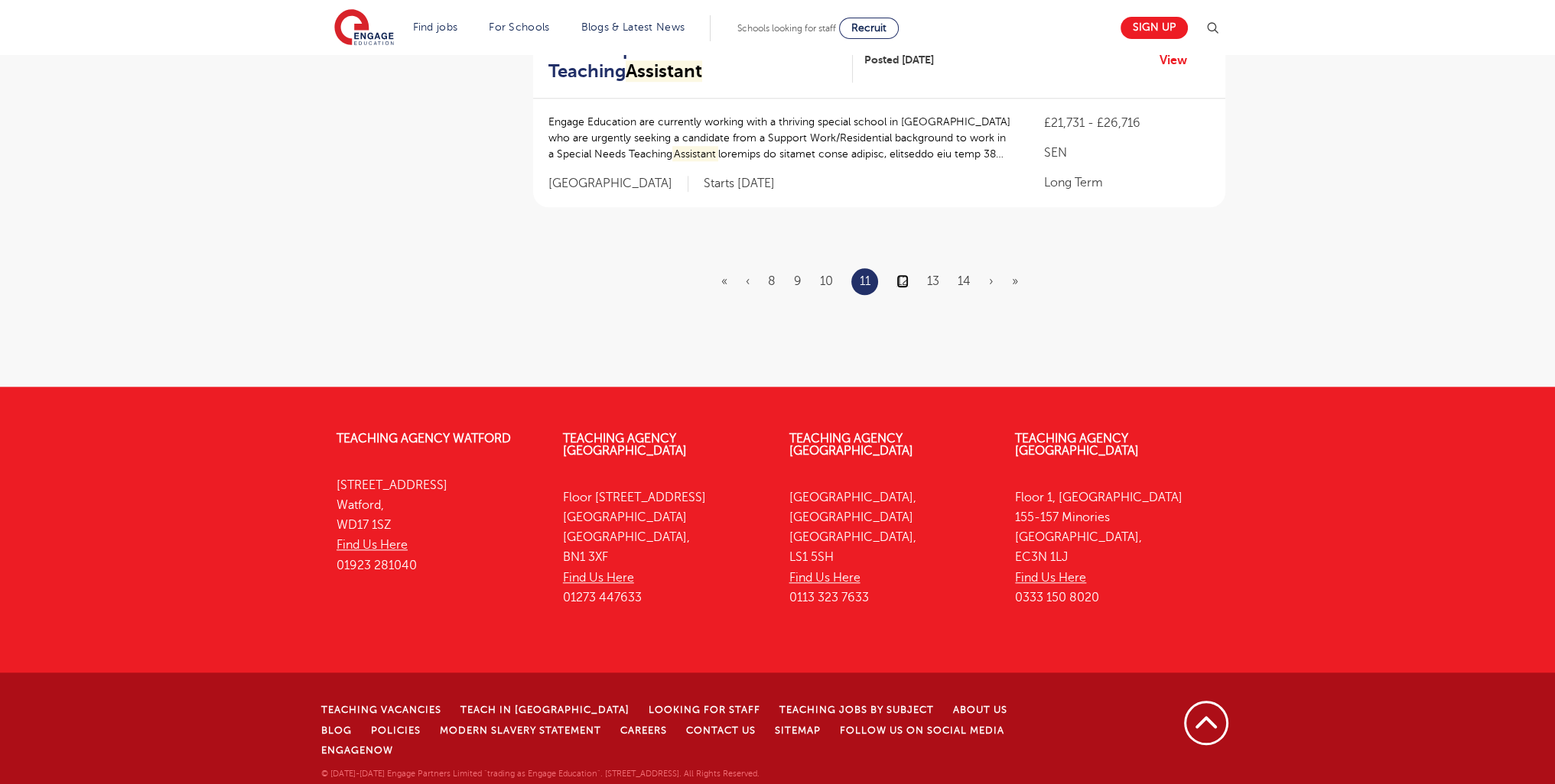
click at [902, 288] on link "12" at bounding box center [902, 281] width 12 height 14
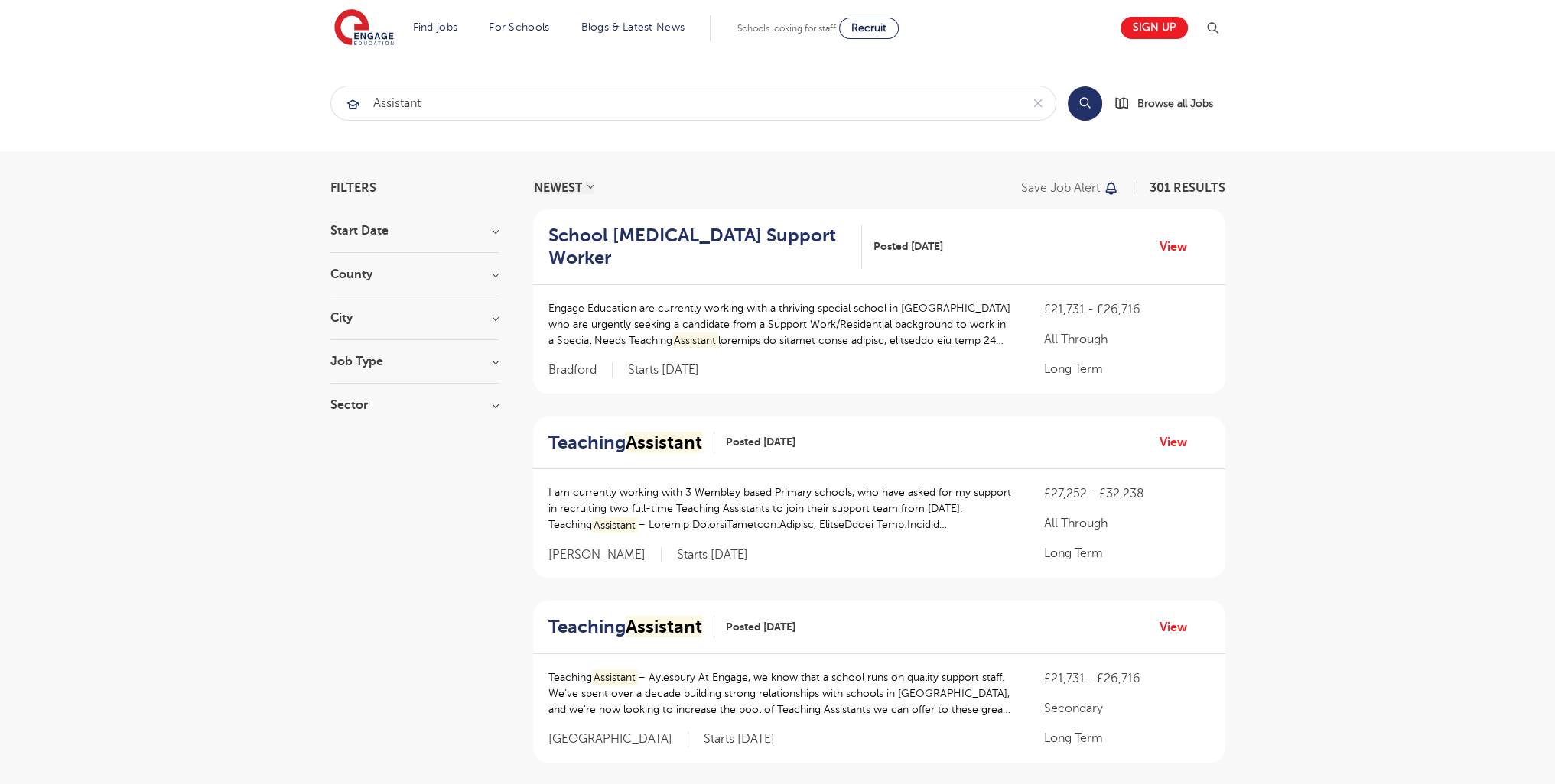
scroll to position [1880, 0]
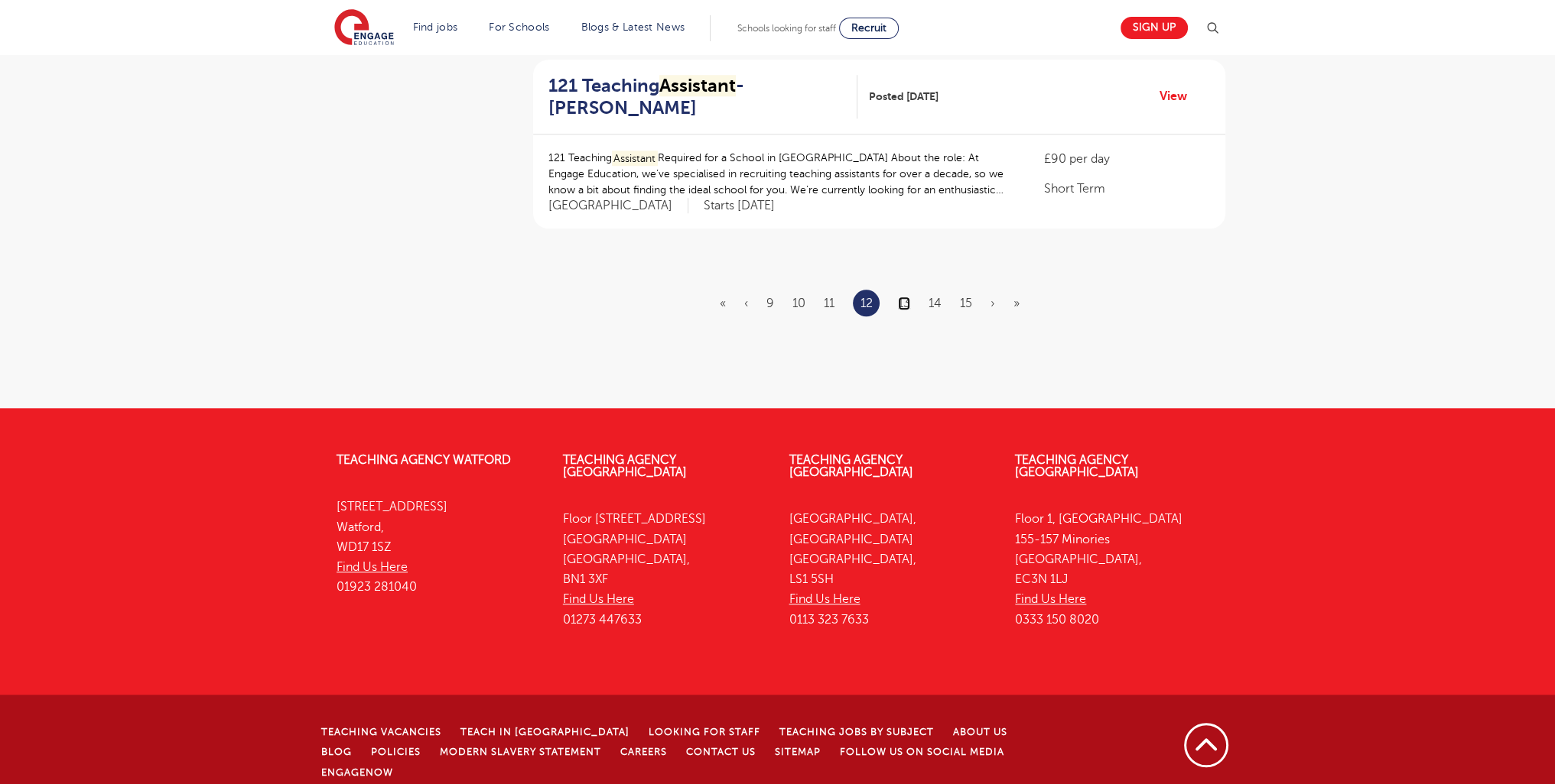
click at [909, 298] on link "13" at bounding box center [904, 304] width 12 height 14
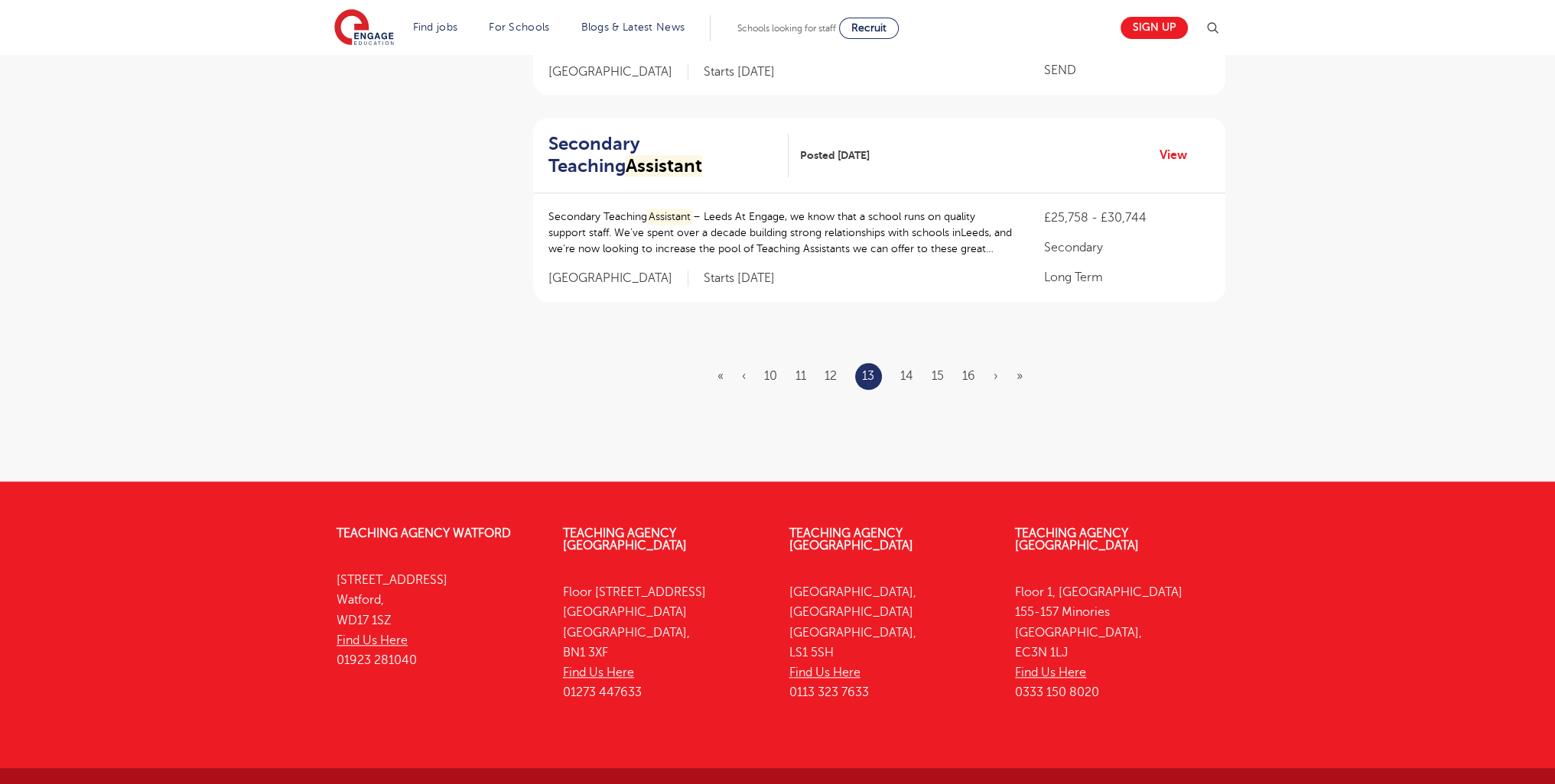
scroll to position [0, 0]
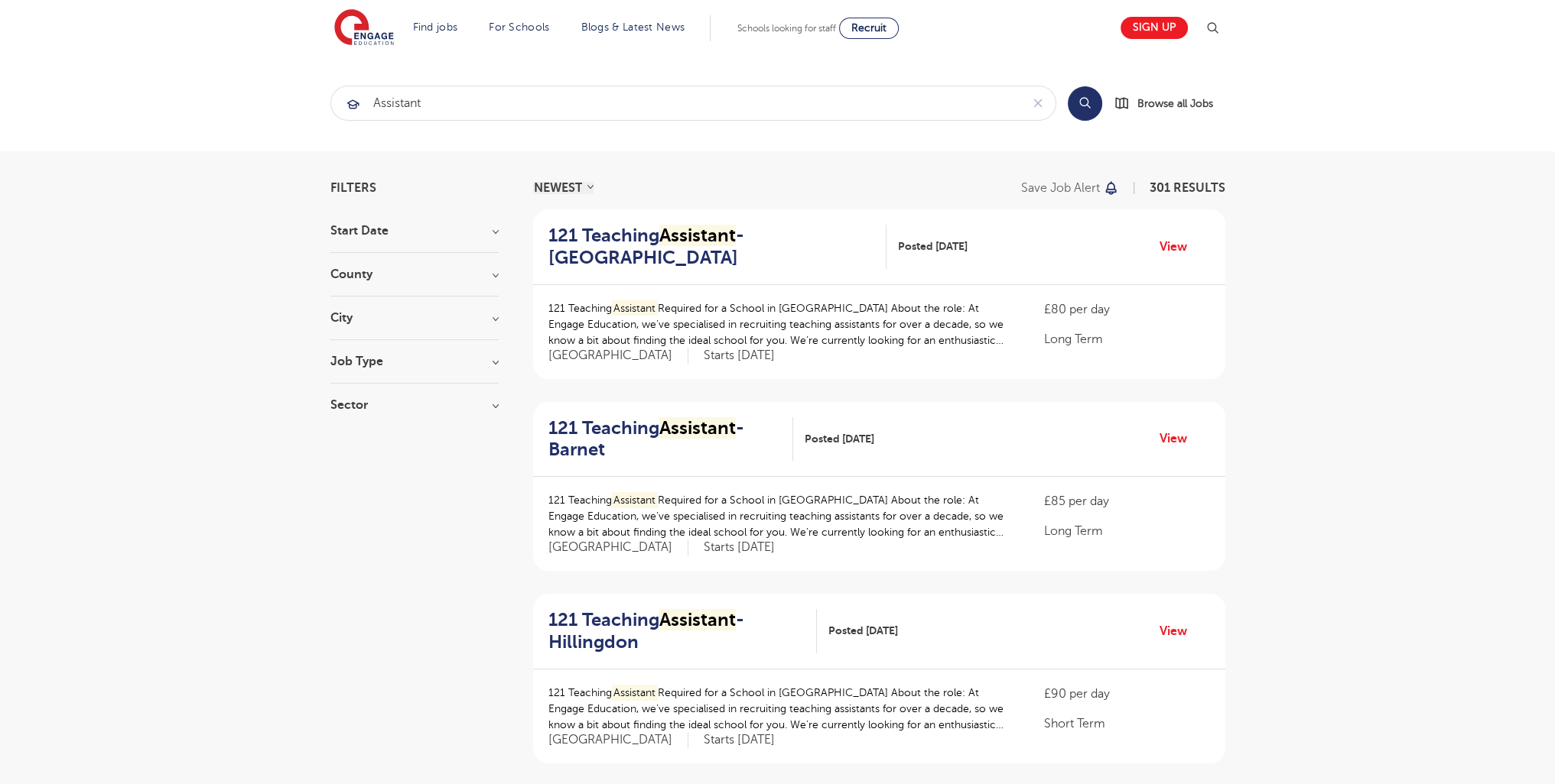
scroll to position [1931, 0]
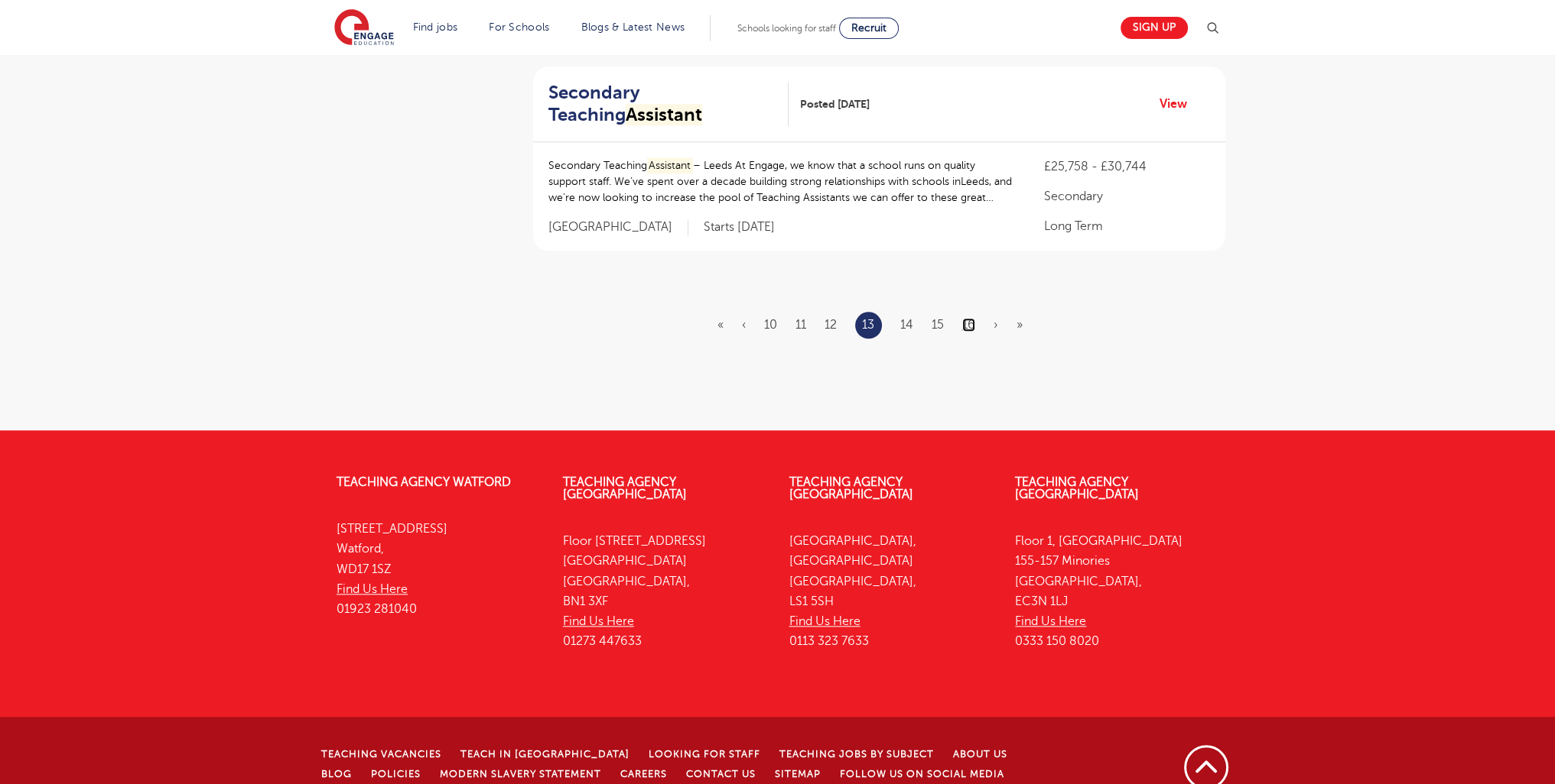
click at [971, 318] on link "16" at bounding box center [968, 325] width 13 height 14
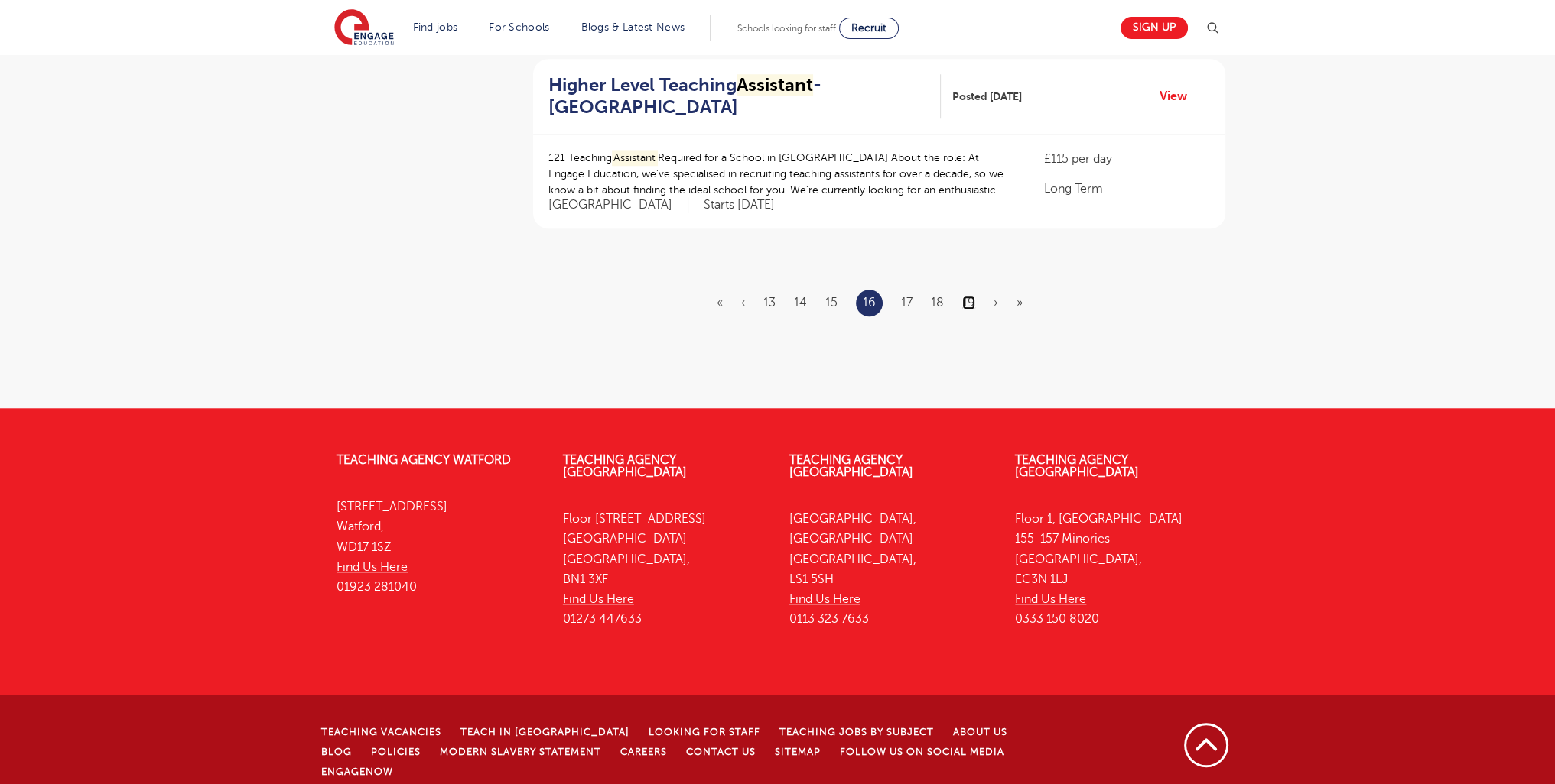
click at [973, 296] on link "19" at bounding box center [968, 303] width 13 height 14
click at [974, 302] on link "22" at bounding box center [970, 303] width 14 height 14
click at [975, 300] on link "25" at bounding box center [972, 304] width 14 height 14
click at [975, 301] on link "28" at bounding box center [972, 304] width 15 height 14
click at [977, 301] on link "31" at bounding box center [973, 303] width 12 height 14
